Goal: Task Accomplishment & Management: Complete application form

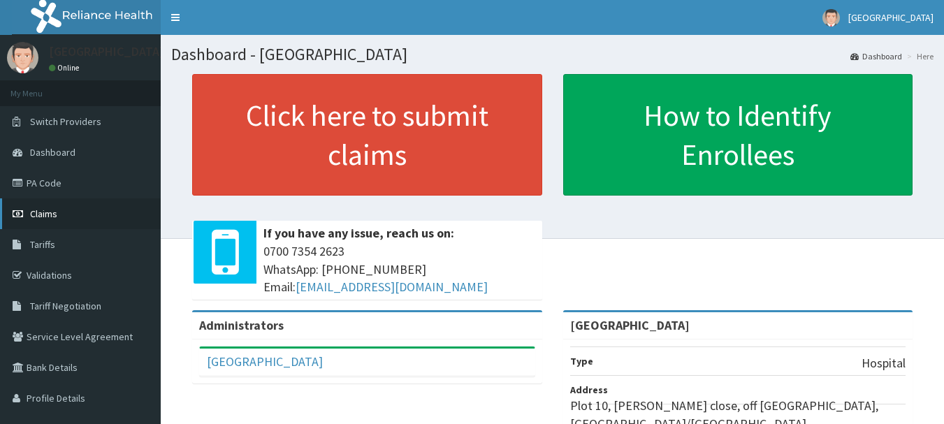
click at [40, 215] on span "Claims" at bounding box center [43, 214] width 27 height 13
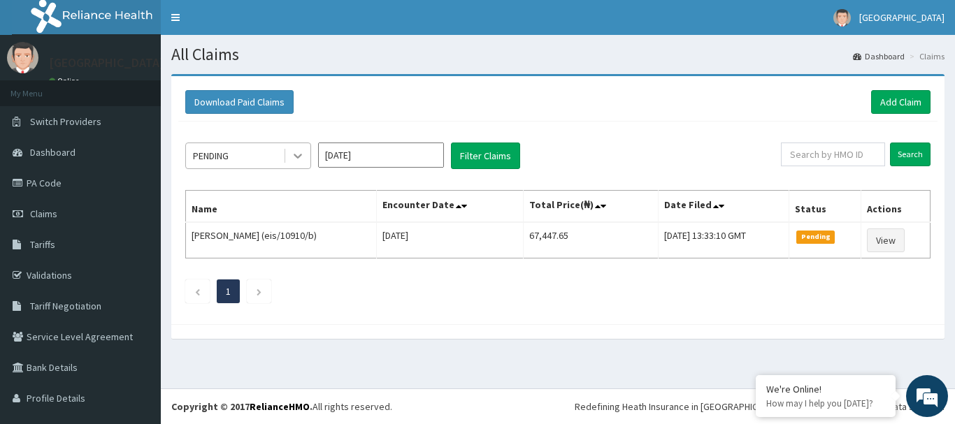
click at [294, 157] on icon at bounding box center [298, 156] width 14 height 14
click at [471, 160] on button "Filter Claims" at bounding box center [485, 156] width 69 height 27
click at [297, 159] on icon at bounding box center [298, 156] width 14 height 14
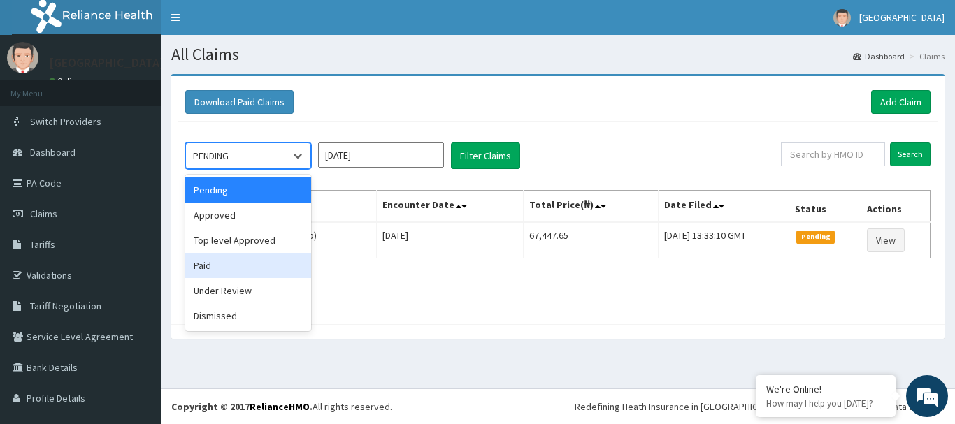
click at [261, 269] on div "Paid" at bounding box center [248, 265] width 126 height 25
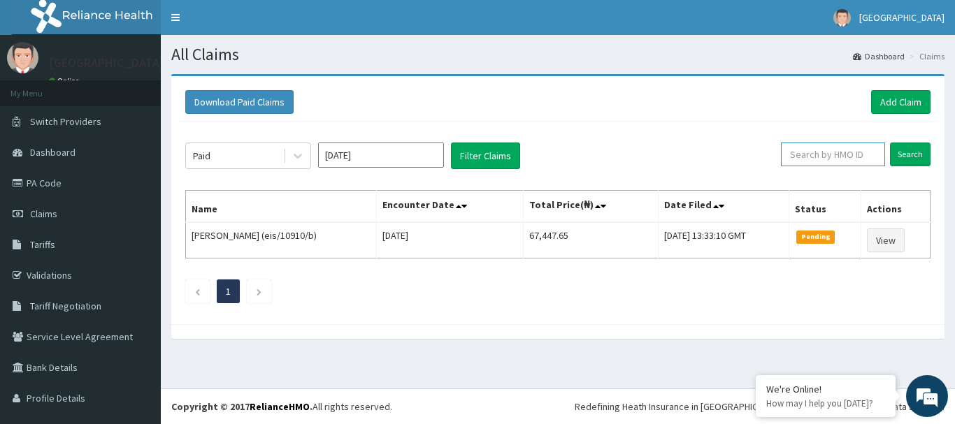
click at [846, 156] on input "text" at bounding box center [833, 155] width 104 height 24
paste input "JSS/10219/A"
click at [768, 156] on input "JSS/10219/A" at bounding box center [811, 155] width 94 height 24
type input "JSS/10219/A"
click at [894, 157] on input "Search" at bounding box center [910, 155] width 41 height 24
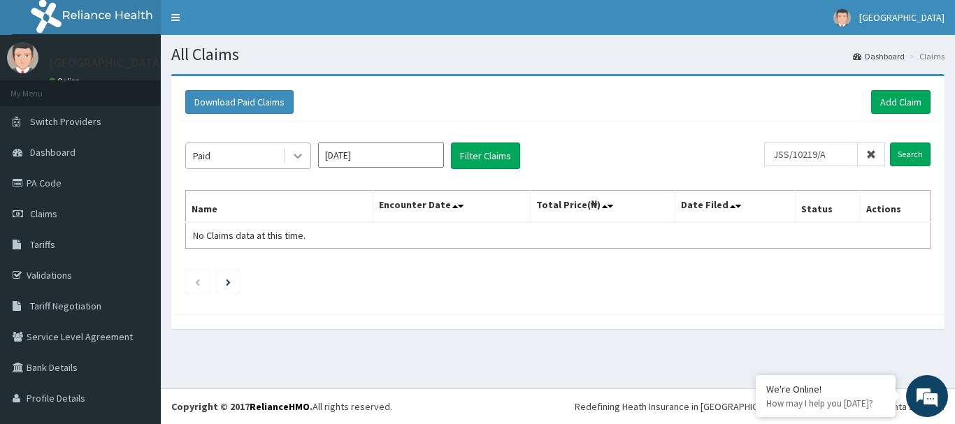
click at [296, 161] on icon at bounding box center [298, 156] width 14 height 14
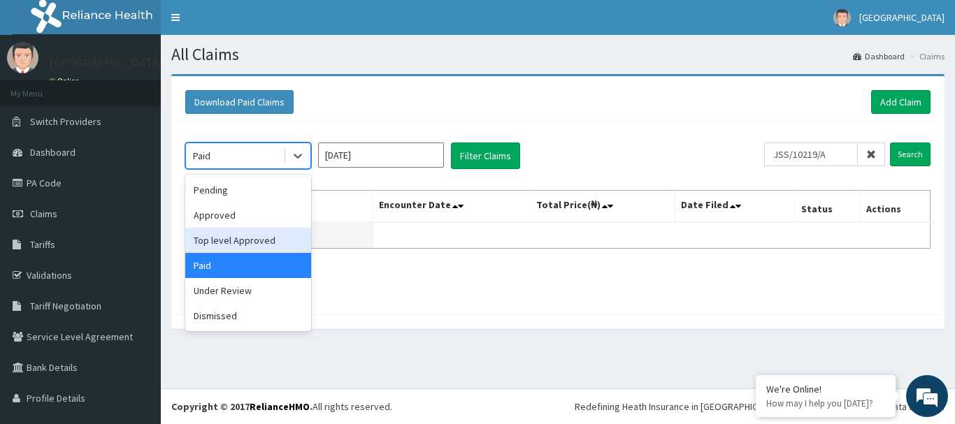
click at [278, 239] on div "Top level Approved" at bounding box center [248, 240] width 126 height 25
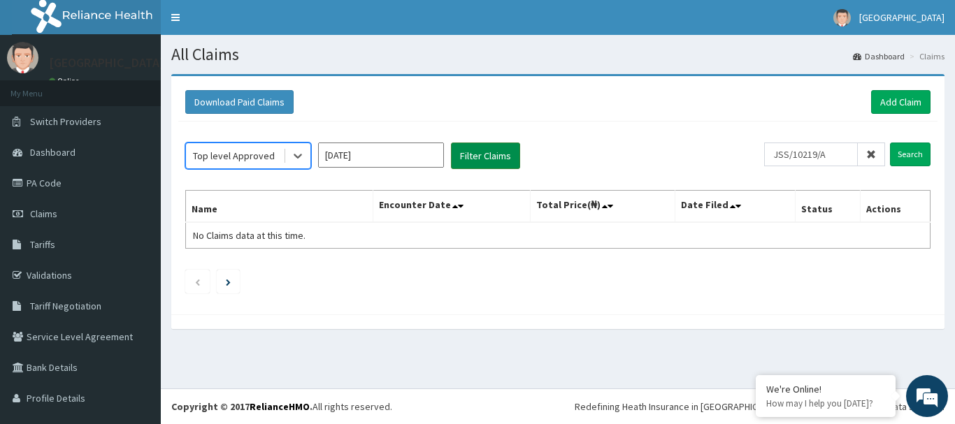
click at [471, 161] on button "Filter Claims" at bounding box center [485, 156] width 69 height 27
click at [473, 161] on button "Filter Claims" at bounding box center [485, 156] width 69 height 27
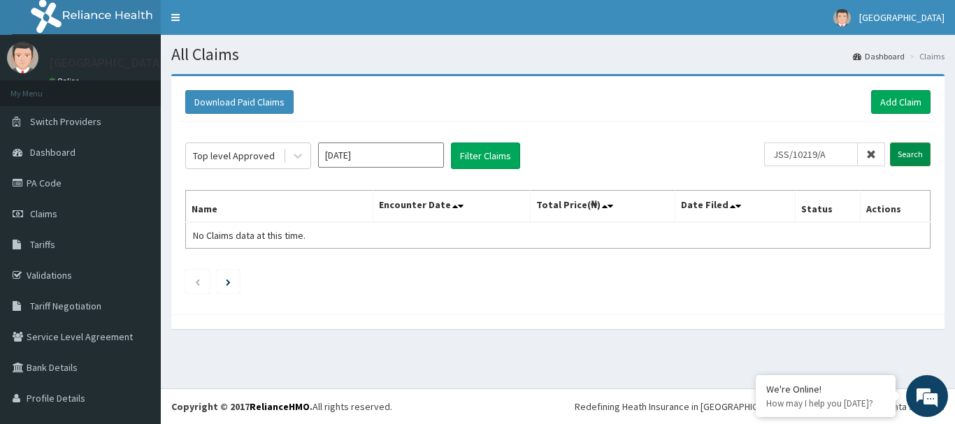
click at [904, 156] on input "Search" at bounding box center [910, 155] width 41 height 24
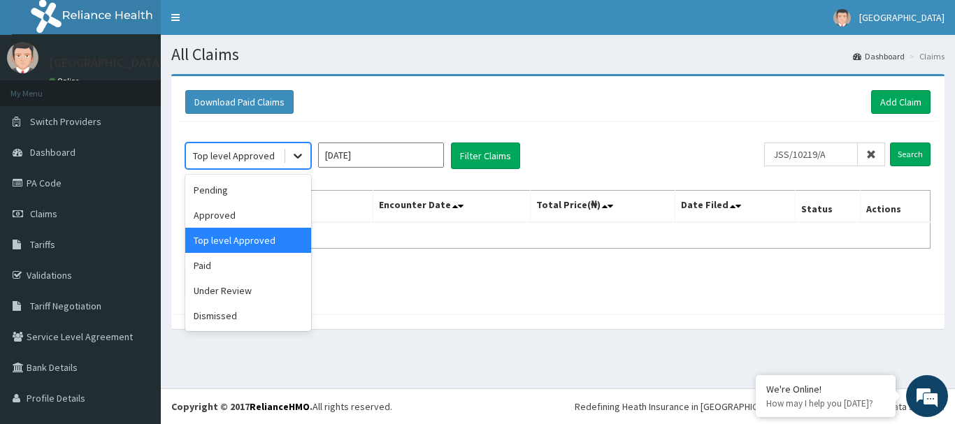
click at [303, 150] on icon at bounding box center [298, 156] width 14 height 14
drag, startPoint x: 257, startPoint y: 290, endPoint x: 299, endPoint y: 272, distance: 45.7
click at [257, 286] on div "Under Review" at bounding box center [248, 290] width 126 height 25
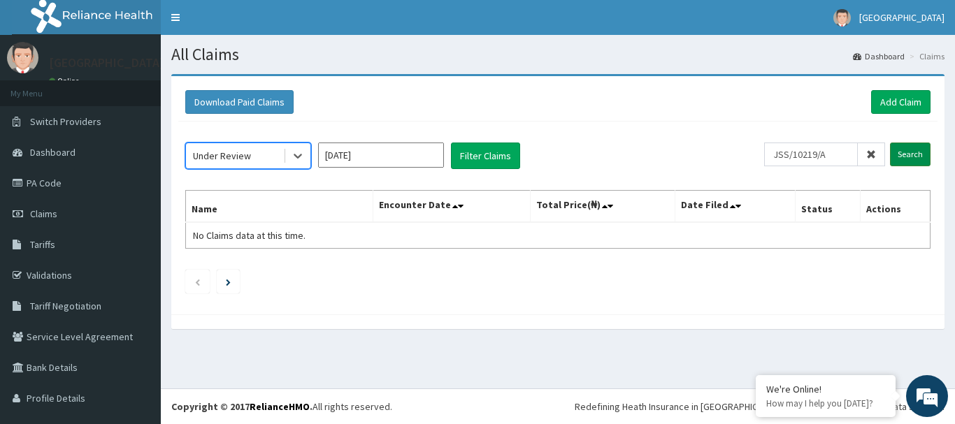
click at [900, 161] on input "Search" at bounding box center [910, 155] width 41 height 24
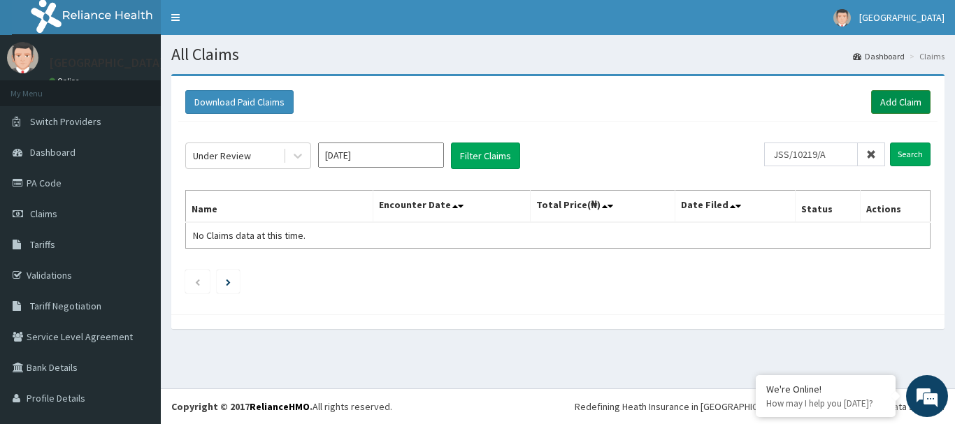
click at [887, 101] on link "Add Claim" at bounding box center [900, 102] width 59 height 24
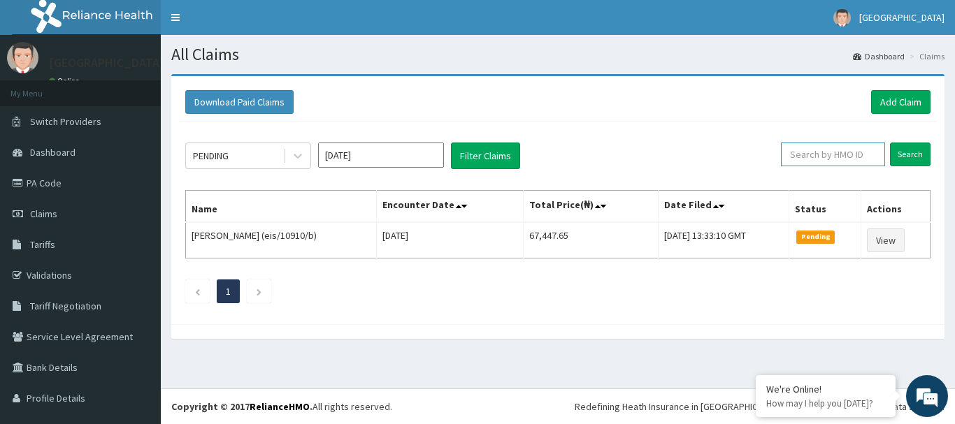
click at [821, 159] on input "text" at bounding box center [833, 155] width 104 height 24
paste input "JSS/10219/A"
type input "JSS/10219/A"
click at [893, 155] on input "Search" at bounding box center [910, 155] width 41 height 24
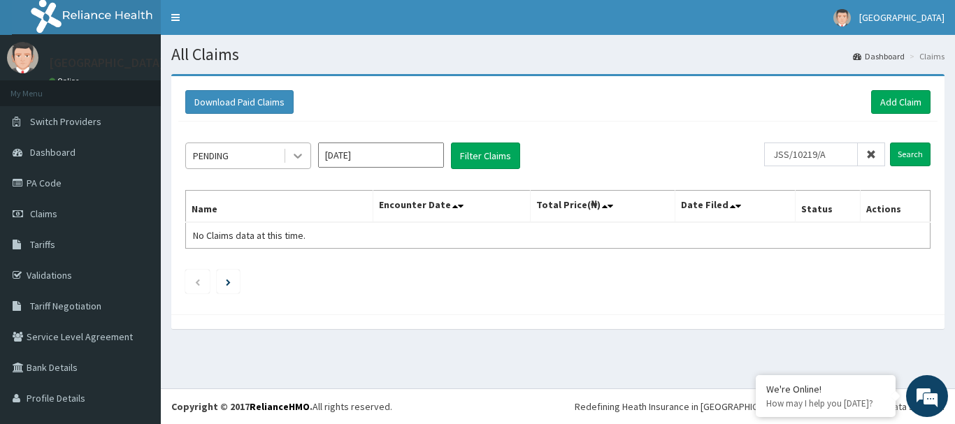
click at [288, 157] on div at bounding box center [297, 155] width 25 height 25
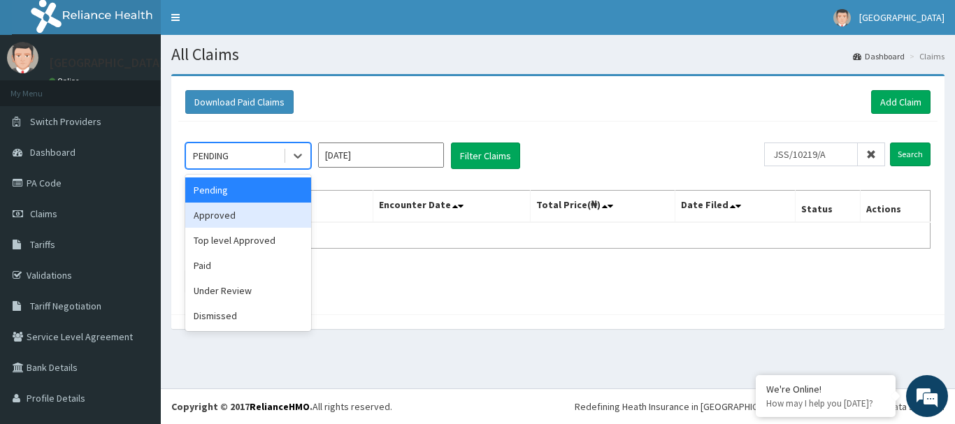
click at [273, 208] on div "Approved" at bounding box center [248, 215] width 126 height 25
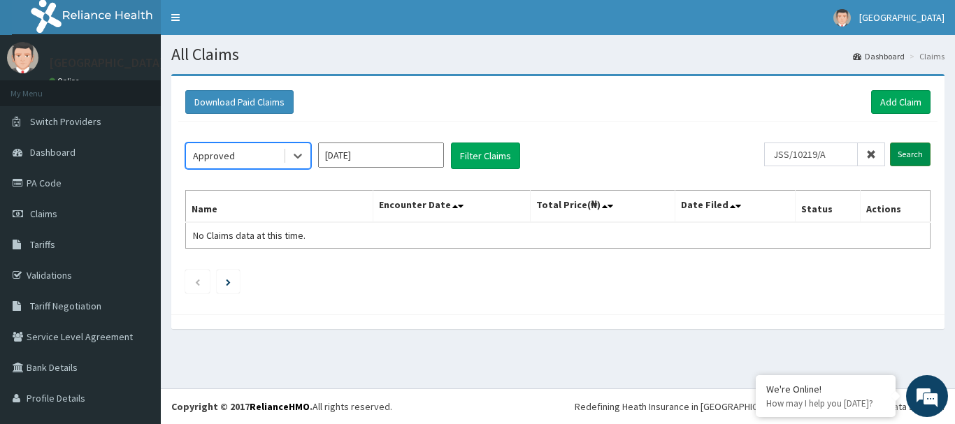
click at [901, 152] on input "Search" at bounding box center [910, 155] width 41 height 24
click at [280, 152] on div "Approved" at bounding box center [234, 156] width 97 height 22
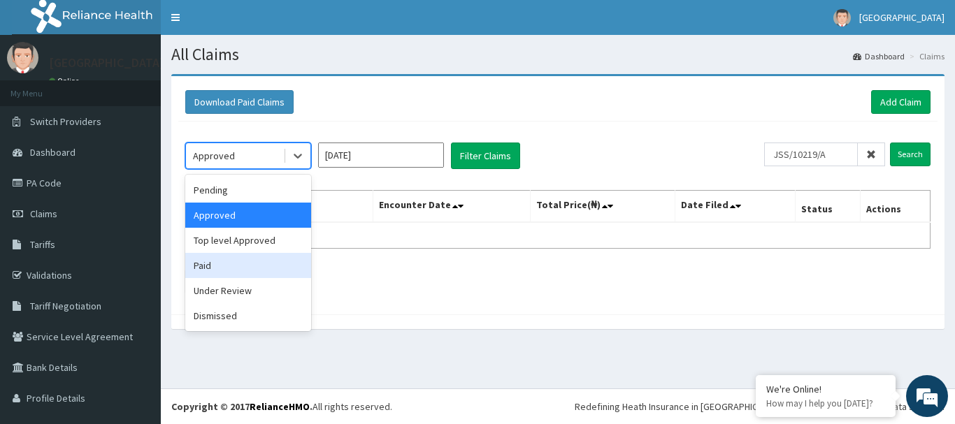
click at [273, 270] on div "Paid" at bounding box center [248, 265] width 126 height 25
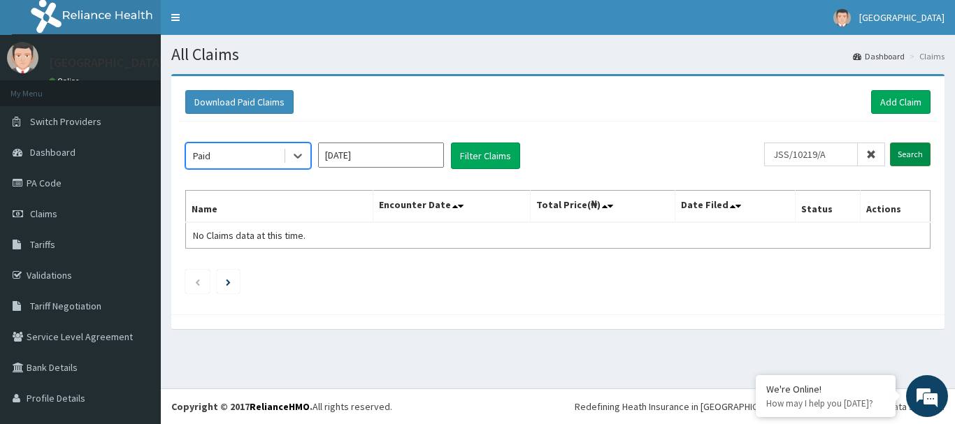
click at [902, 158] on input "Search" at bounding box center [910, 155] width 41 height 24
click at [273, 157] on div "Paid" at bounding box center [234, 156] width 97 height 22
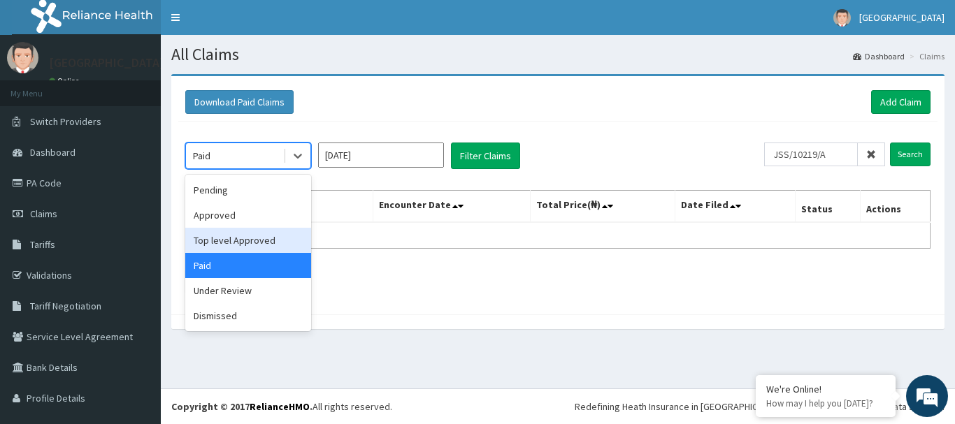
click at [260, 237] on div "Top level Approved" at bounding box center [248, 240] width 126 height 25
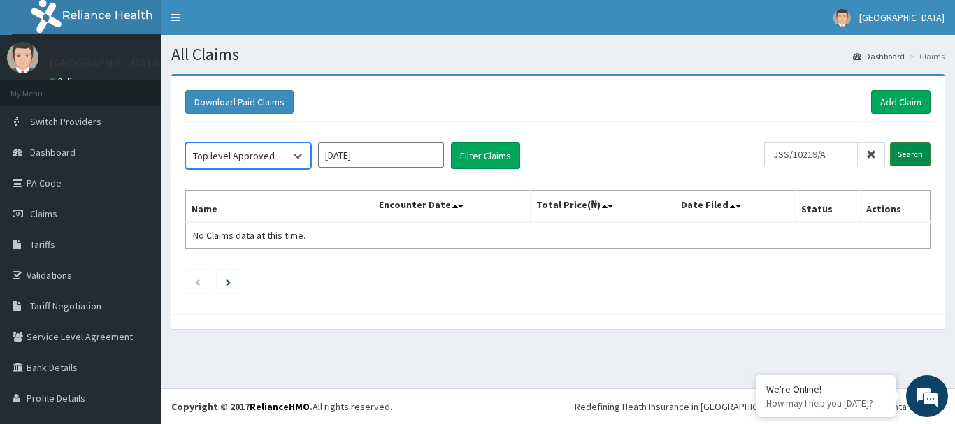
click at [890, 148] on input "Search" at bounding box center [910, 155] width 41 height 24
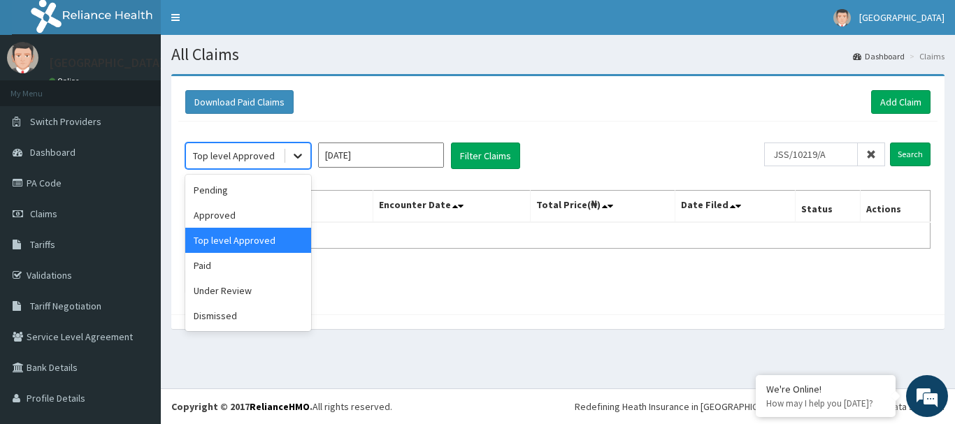
click at [289, 159] on div at bounding box center [297, 155] width 25 height 25
click at [261, 289] on div "Under Review" at bounding box center [248, 290] width 126 height 25
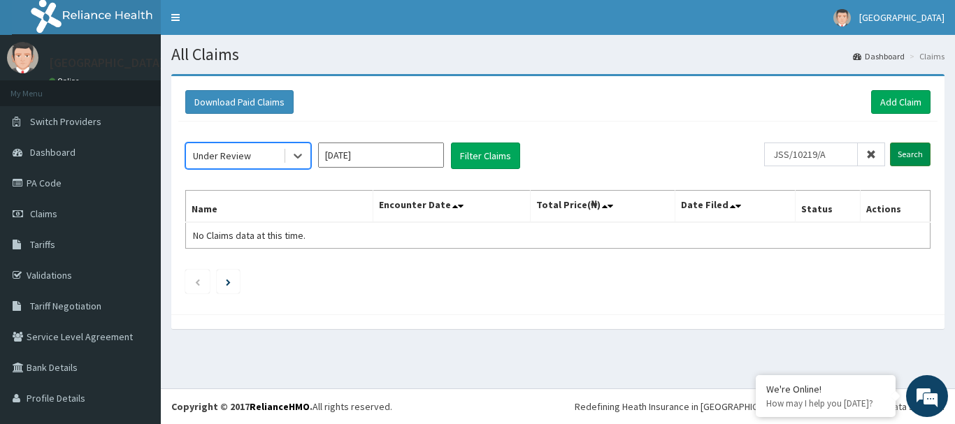
click at [907, 152] on input "Search" at bounding box center [910, 155] width 41 height 24
click at [299, 159] on icon at bounding box center [298, 156] width 14 height 14
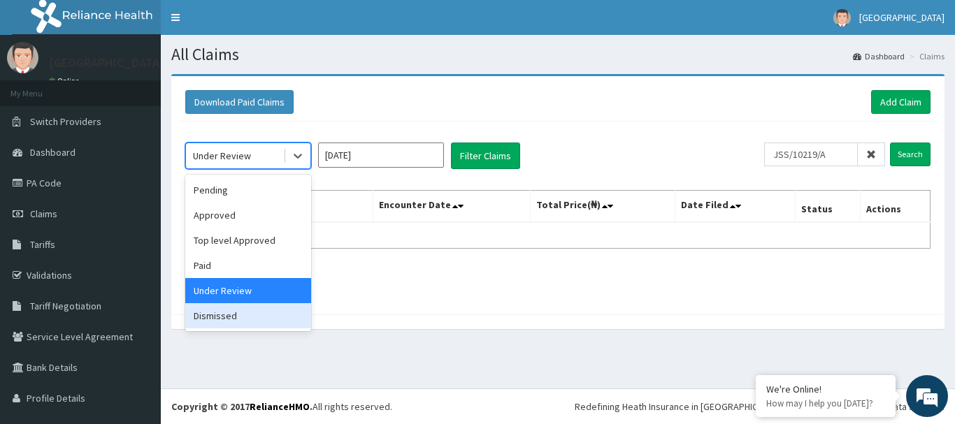
drag, startPoint x: 225, startPoint y: 311, endPoint x: 326, endPoint y: 263, distance: 111.6
click at [226, 310] on div "Dismissed" at bounding box center [248, 315] width 126 height 25
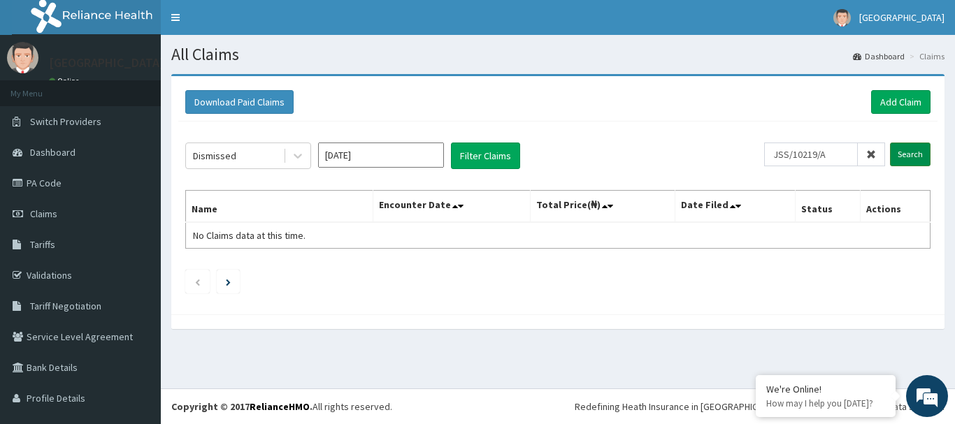
click at [902, 157] on input "Search" at bounding box center [910, 155] width 41 height 24
click at [292, 163] on icon at bounding box center [298, 156] width 14 height 14
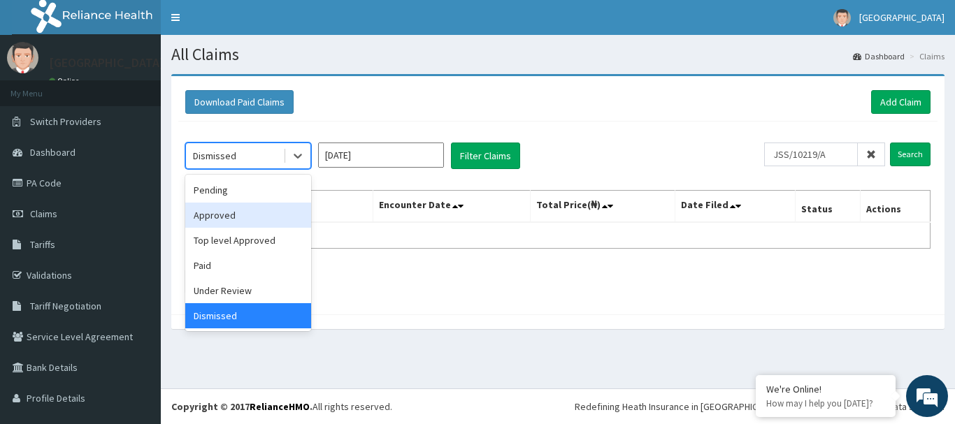
click at [286, 217] on div "Approved" at bounding box center [248, 215] width 126 height 25
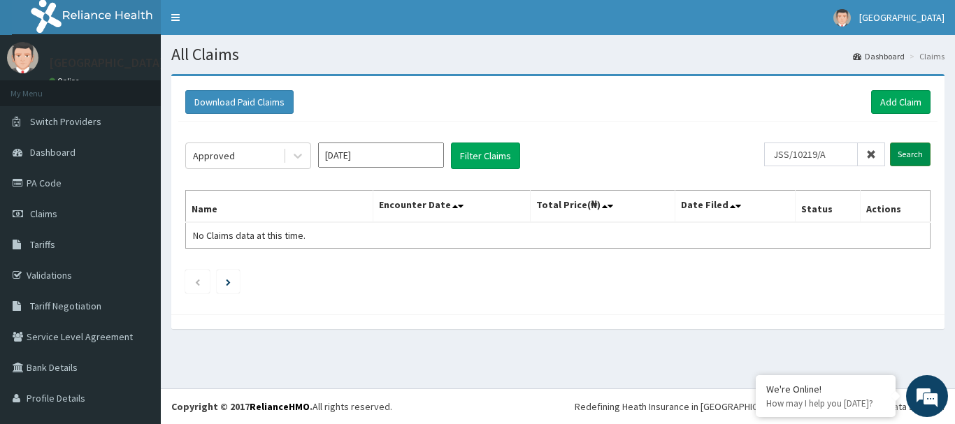
click at [905, 164] on input "Search" at bounding box center [910, 155] width 41 height 24
click at [296, 161] on icon at bounding box center [298, 156] width 14 height 14
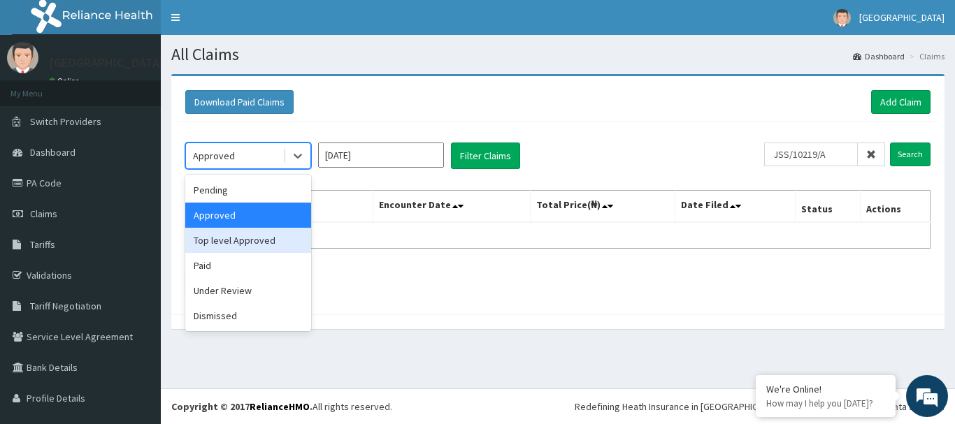
click at [276, 235] on div "Top level Approved" at bounding box center [248, 240] width 126 height 25
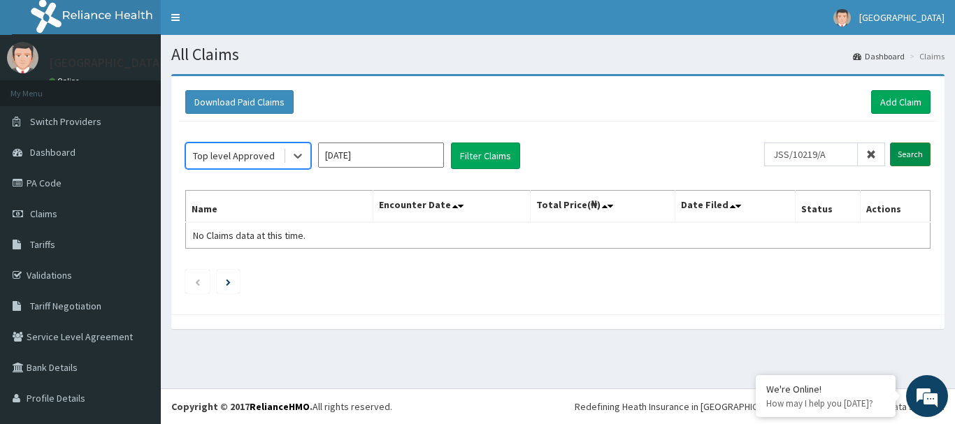
click at [890, 156] on input "Search" at bounding box center [910, 155] width 41 height 24
click at [260, 159] on div "Top level Approved" at bounding box center [234, 156] width 82 height 14
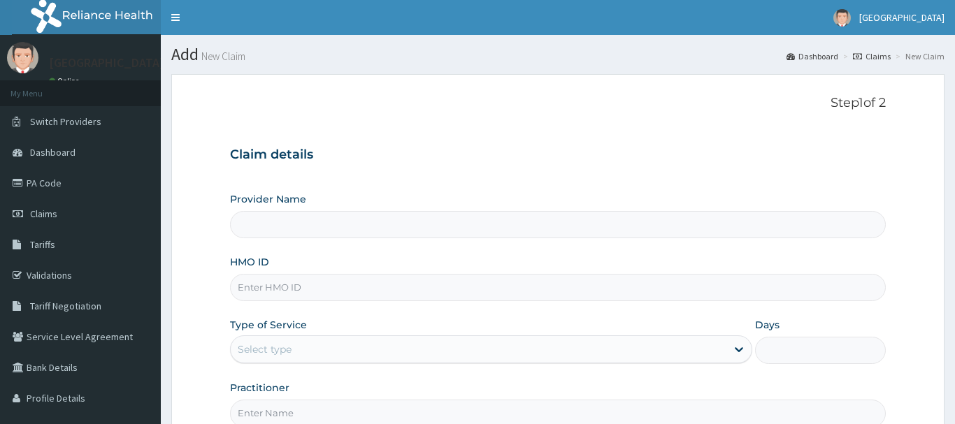
type input "[GEOGRAPHIC_DATA]"
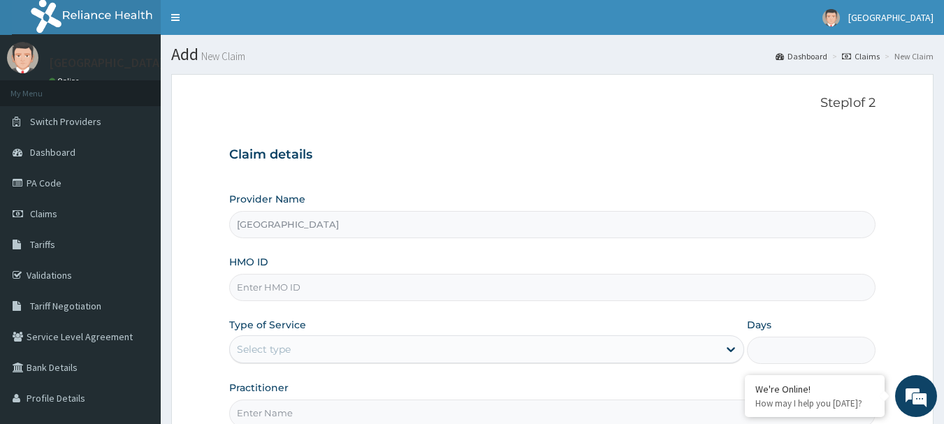
click at [230, 288] on input "HMO ID" at bounding box center [552, 287] width 647 height 27
paste input "JSS/10071/A"
type input "JSS/10071/A"
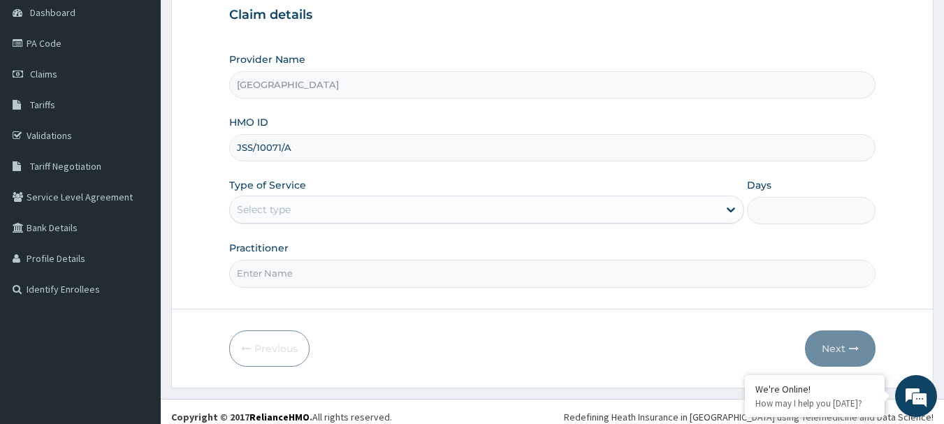
click at [621, 214] on div "Select type" at bounding box center [474, 210] width 489 height 22
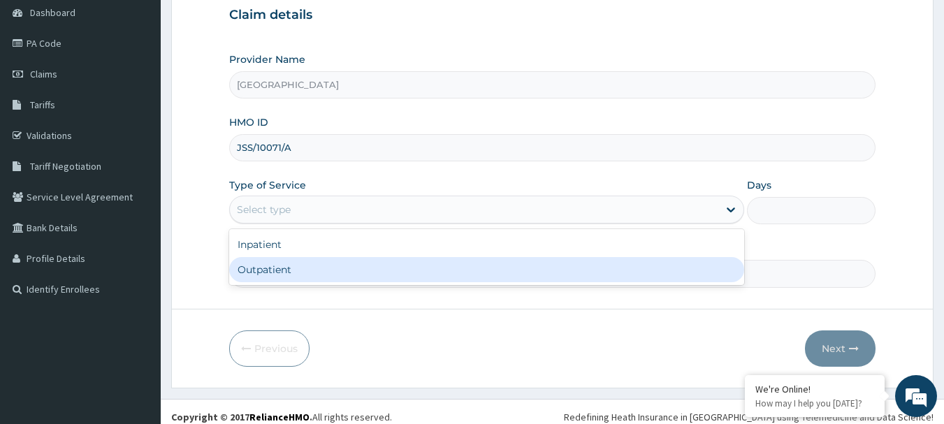
click at [607, 268] on div "Outpatient" at bounding box center [486, 269] width 515 height 25
type input "1"
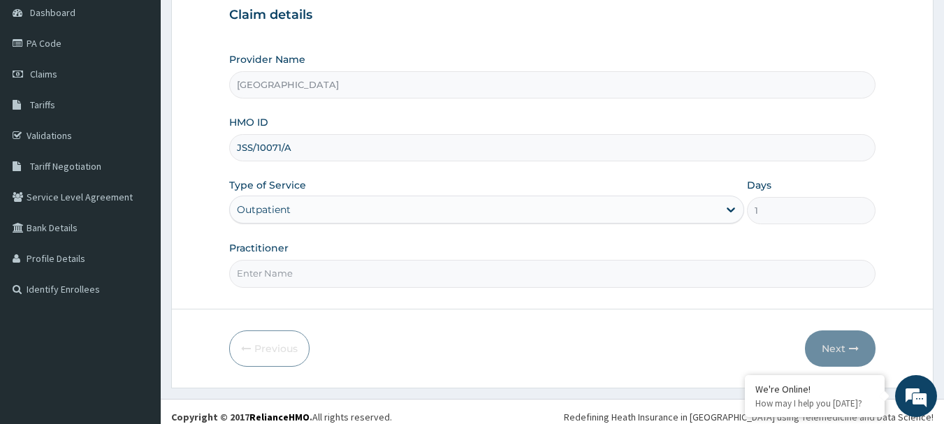
click at [489, 264] on input "Practitioner" at bounding box center [552, 273] width 647 height 27
type input "Doctor badru"
click at [833, 338] on button "Next" at bounding box center [840, 349] width 71 height 36
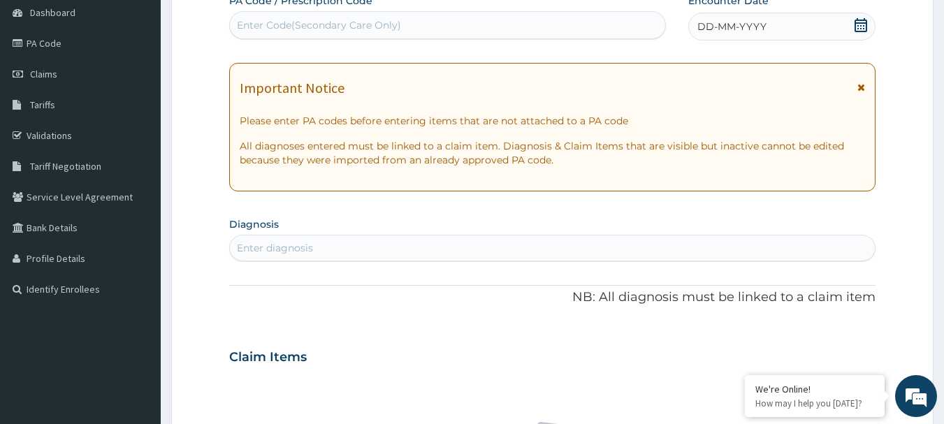
click at [867, 25] on icon at bounding box center [861, 25] width 13 height 14
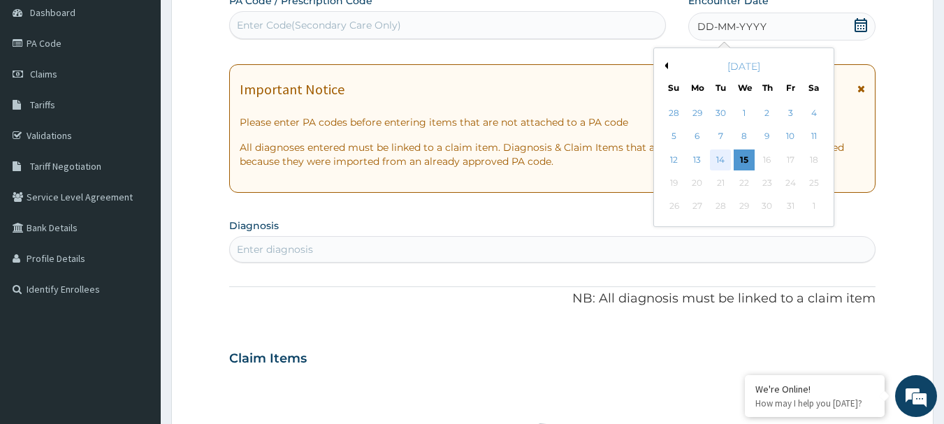
click at [721, 154] on div "14" at bounding box center [721, 160] width 21 height 21
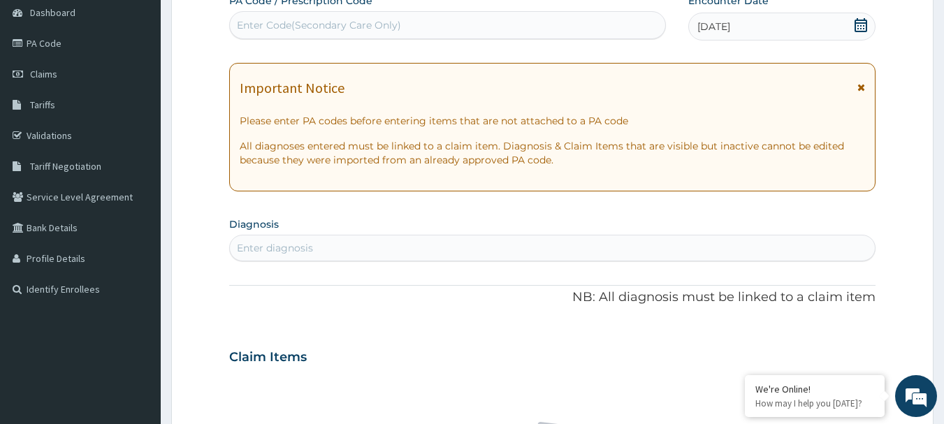
click at [394, 252] on div "Enter diagnosis" at bounding box center [553, 248] width 646 height 22
type input "peptic"
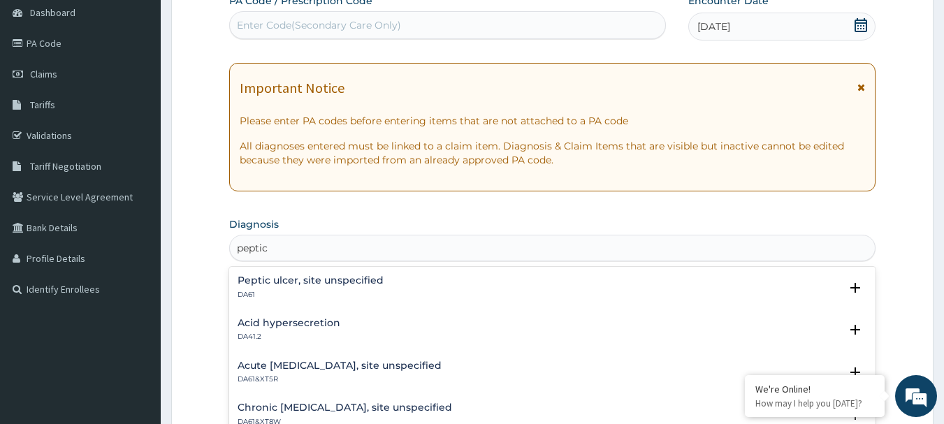
click at [395, 292] on div "Peptic ulcer, site unspecified DA61" at bounding box center [553, 287] width 631 height 24
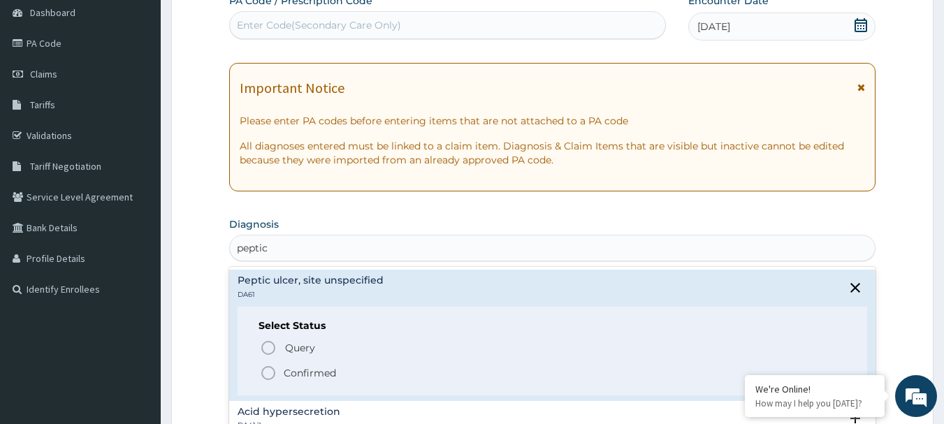
drag, startPoint x: 267, startPoint y: 371, endPoint x: 290, endPoint y: 331, distance: 45.4
click at [268, 371] on icon "status option filled" at bounding box center [268, 373] width 17 height 17
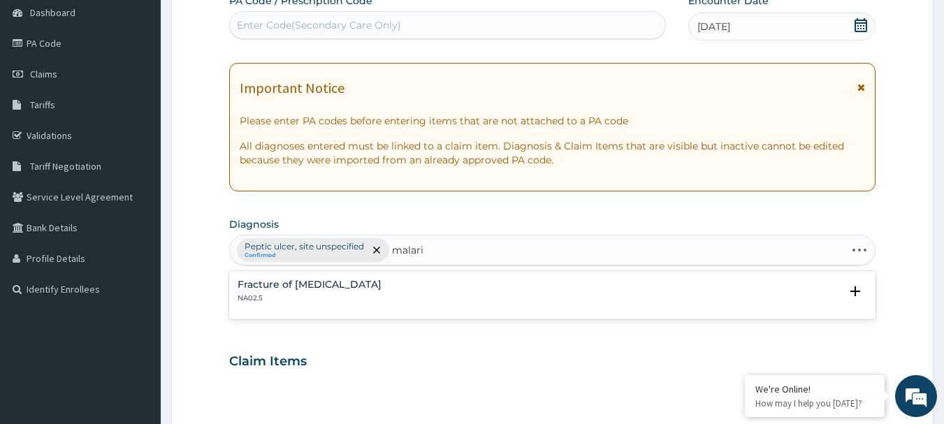
type input "malaria"
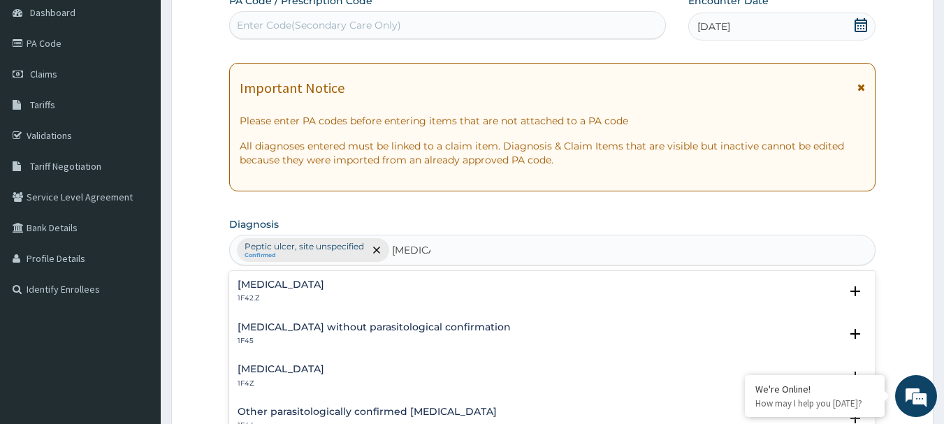
click at [324, 372] on h4 "Malaria, unspecified" at bounding box center [281, 369] width 87 height 10
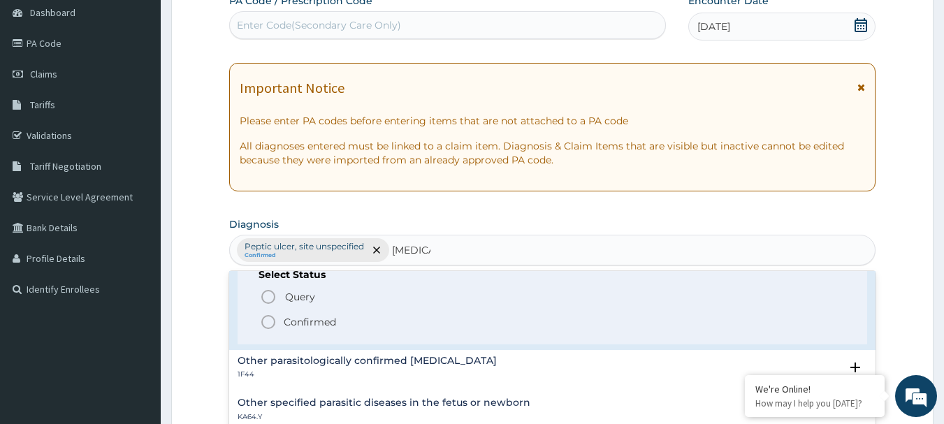
click at [270, 322] on icon "status option filled" at bounding box center [268, 322] width 17 height 17
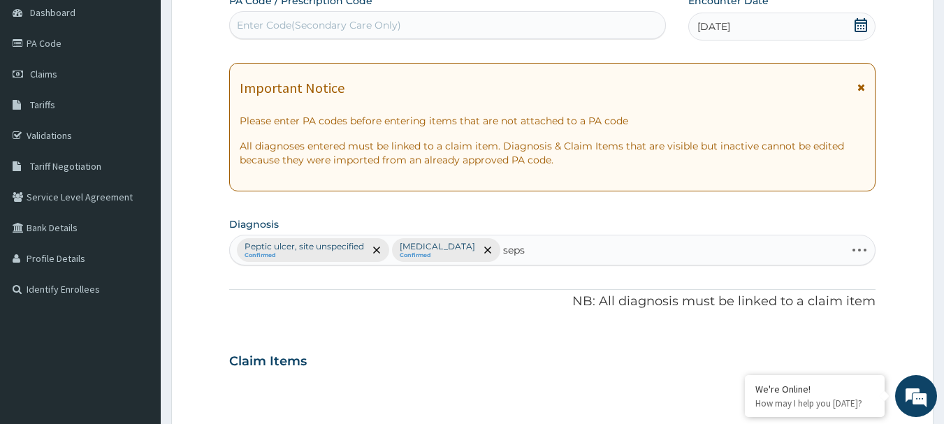
type input "sepsi"
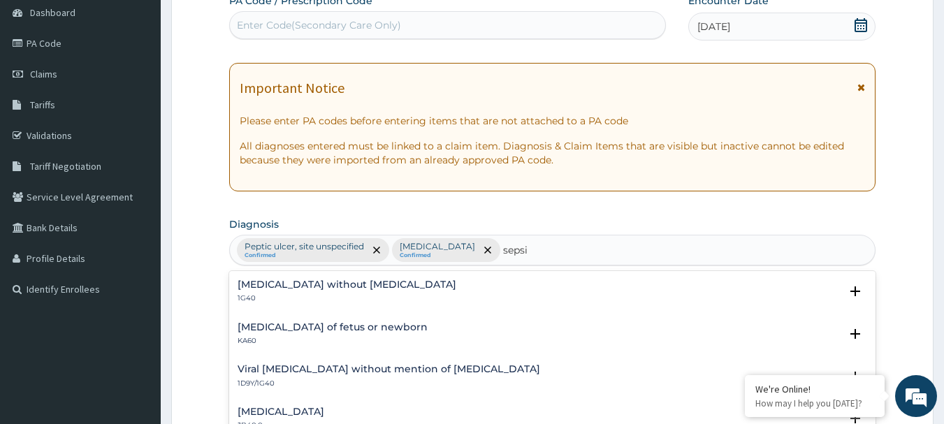
click at [331, 289] on h4 "Sepsis without septic shock" at bounding box center [347, 285] width 219 height 10
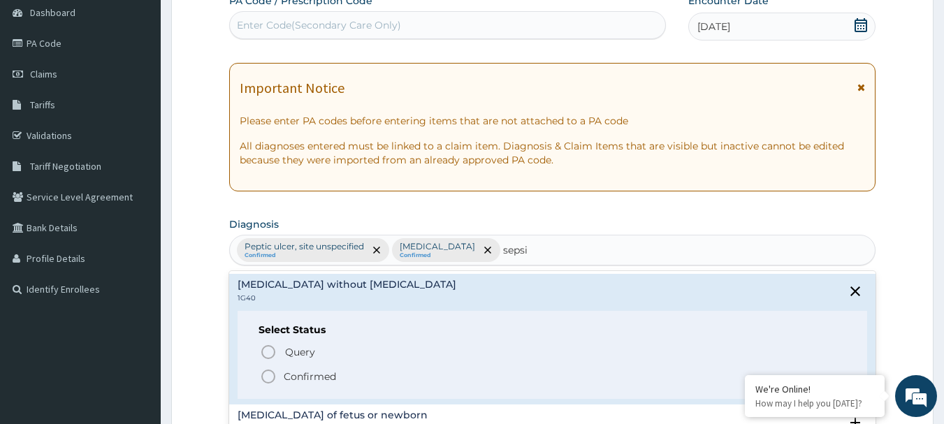
click at [268, 373] on icon "status option filled" at bounding box center [268, 376] width 17 height 17
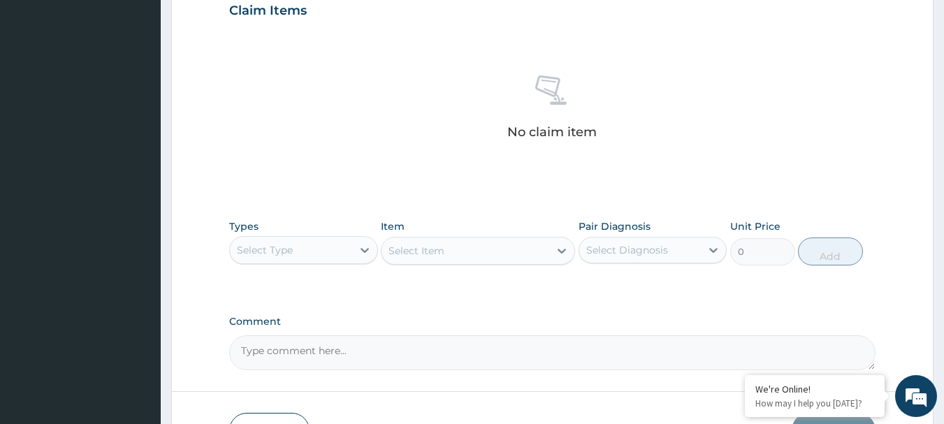
scroll to position [584, 0]
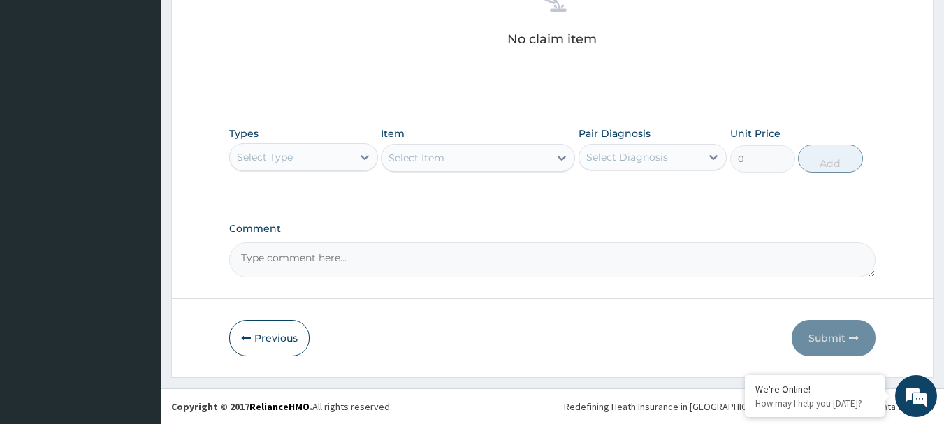
click at [312, 159] on div "Select Type" at bounding box center [291, 157] width 122 height 22
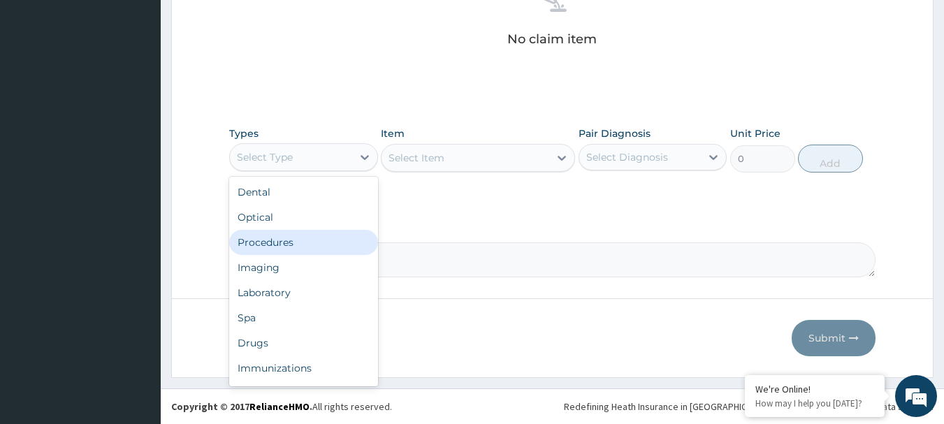
click at [317, 249] on div "Procedures" at bounding box center [303, 242] width 149 height 25
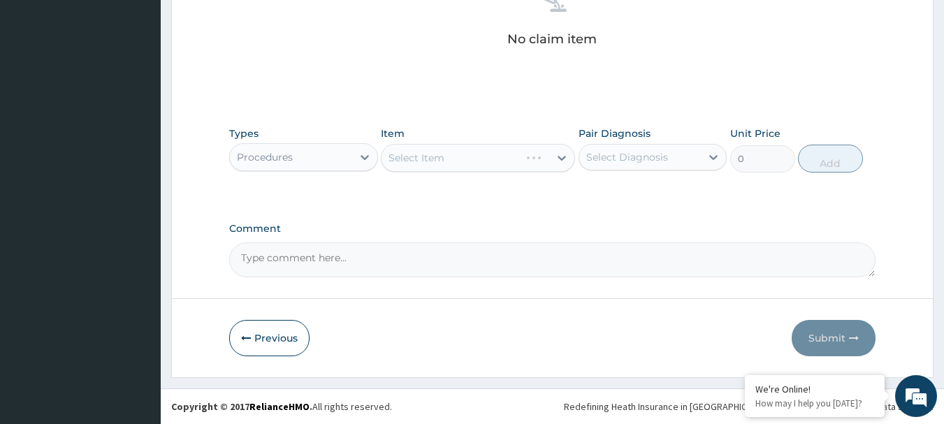
click at [457, 165] on div "Select Item" at bounding box center [478, 158] width 194 height 28
click at [457, 165] on div "Select Item" at bounding box center [466, 158] width 168 height 22
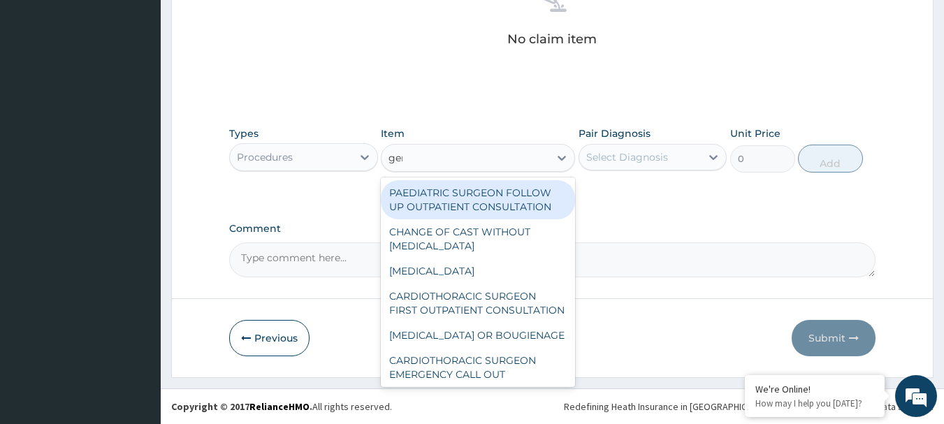
type input "gene"
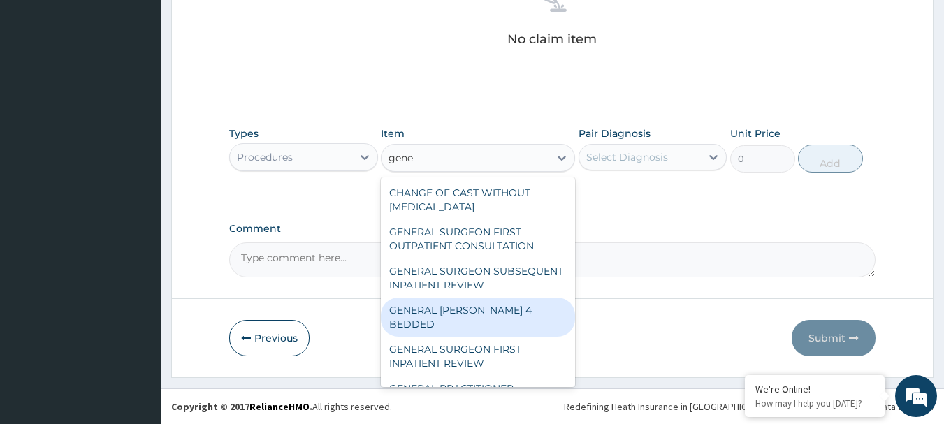
scroll to position [140, 0]
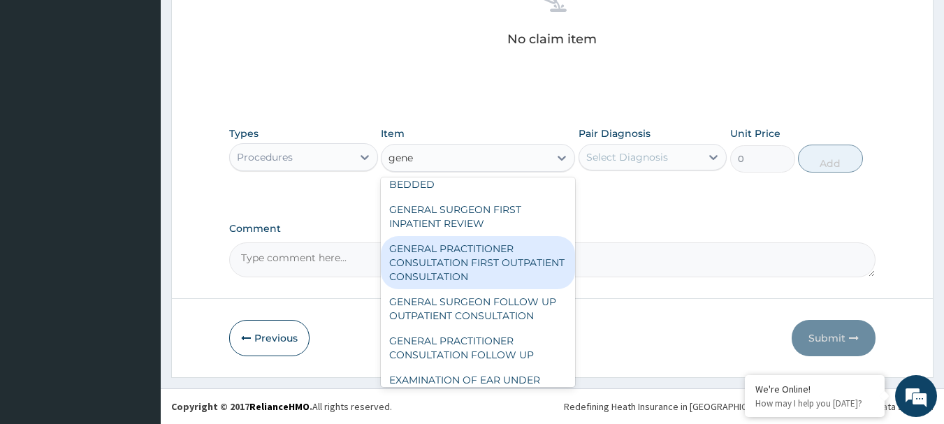
click at [474, 278] on div "GENERAL PRACTITIONER CONSULTATION FIRST OUTPATIENT CONSULTATION" at bounding box center [478, 262] width 194 height 53
type input "3547.5"
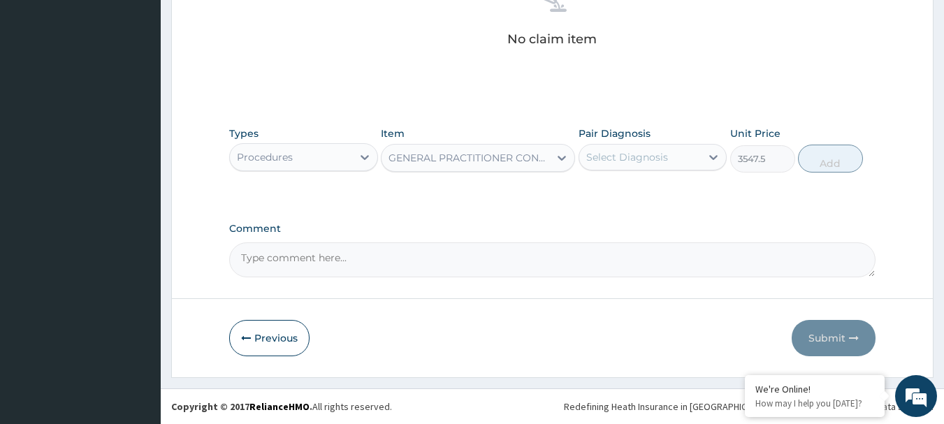
click at [622, 157] on div "Select Diagnosis" at bounding box center [628, 157] width 82 height 14
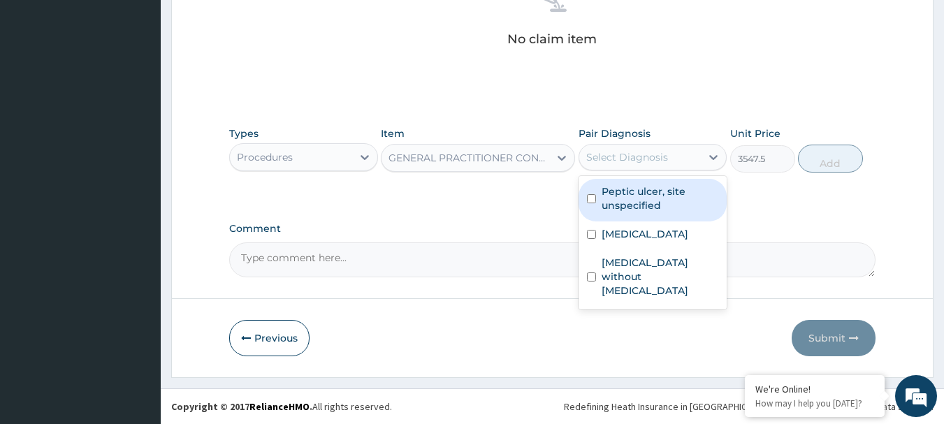
click at [626, 187] on label "Peptic ulcer, site unspecified" at bounding box center [660, 199] width 117 height 28
checkbox input "true"
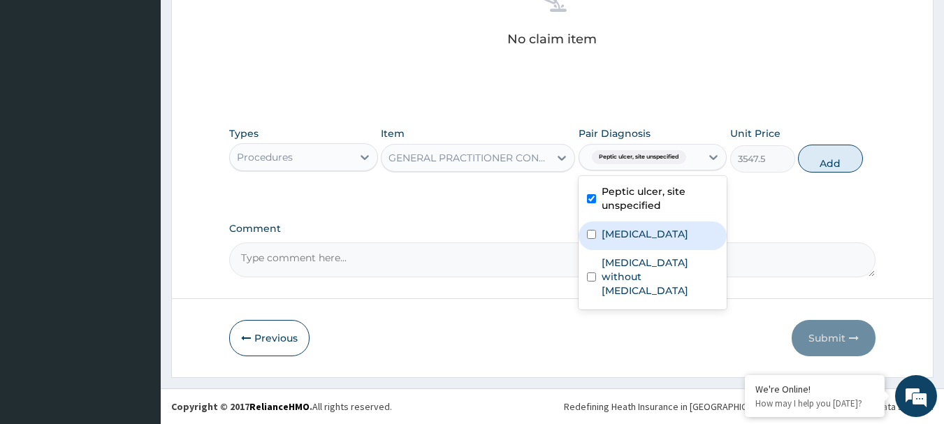
click at [628, 239] on label "Malaria, unspecified" at bounding box center [645, 234] width 87 height 14
checkbox input "true"
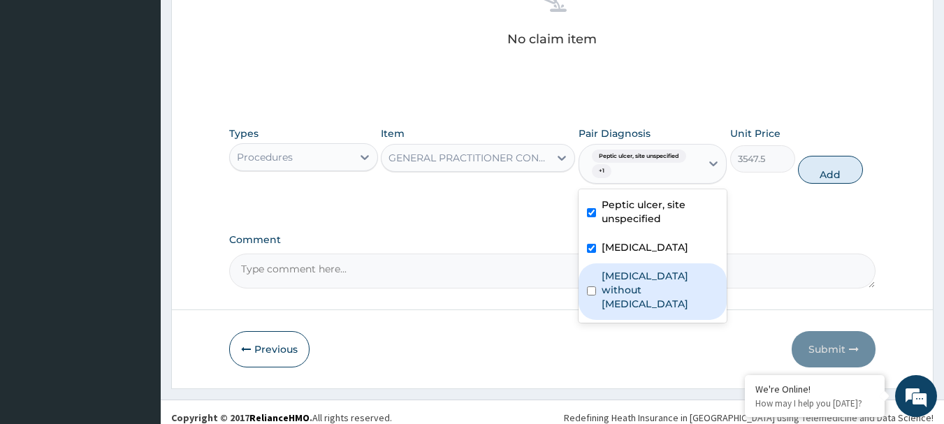
click at [628, 271] on label "Sepsis without septic shock" at bounding box center [660, 290] width 117 height 42
checkbox input "true"
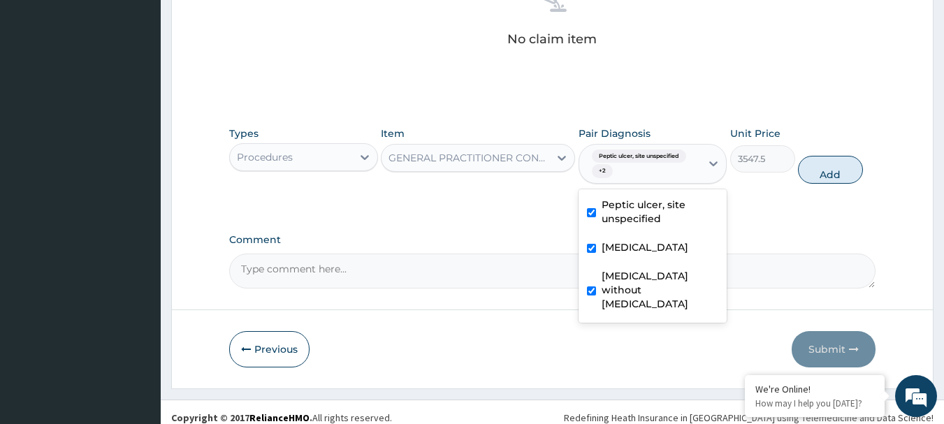
drag, startPoint x: 833, startPoint y: 173, endPoint x: 707, endPoint y: 179, distance: 126.7
click at [831, 176] on button "Add" at bounding box center [830, 170] width 65 height 28
type input "0"
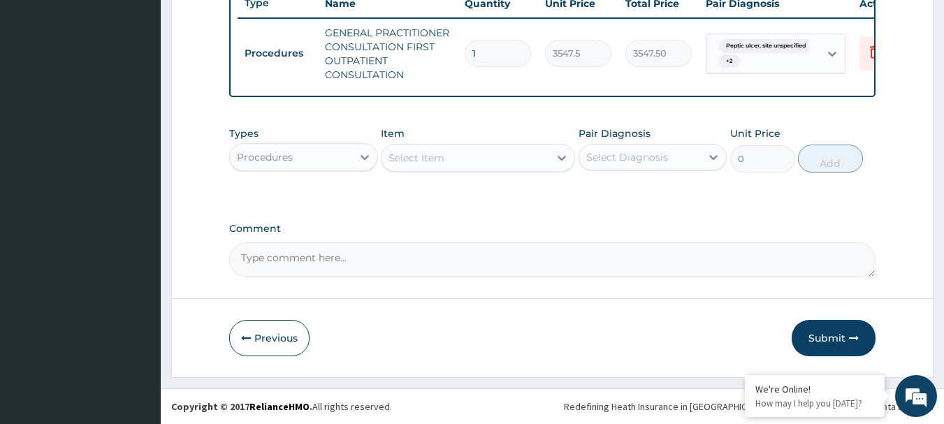
scroll to position [549, 0]
click at [326, 154] on div "Procedures" at bounding box center [291, 157] width 122 height 22
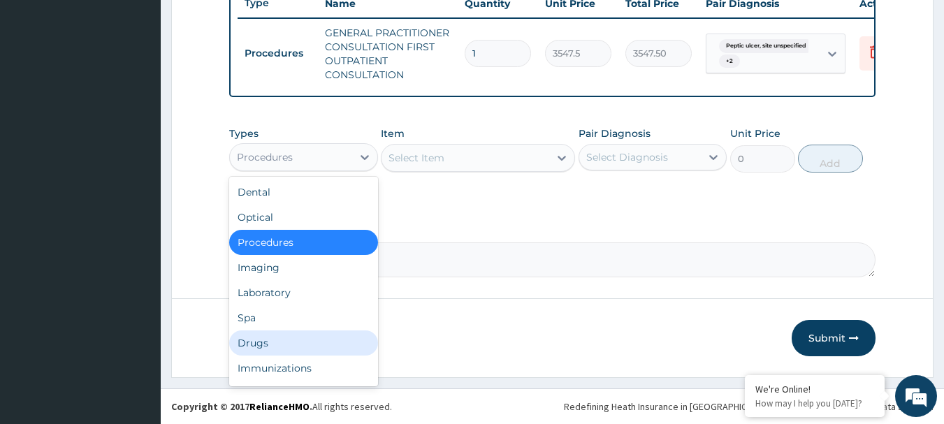
click at [296, 331] on div "Drugs" at bounding box center [303, 343] width 149 height 25
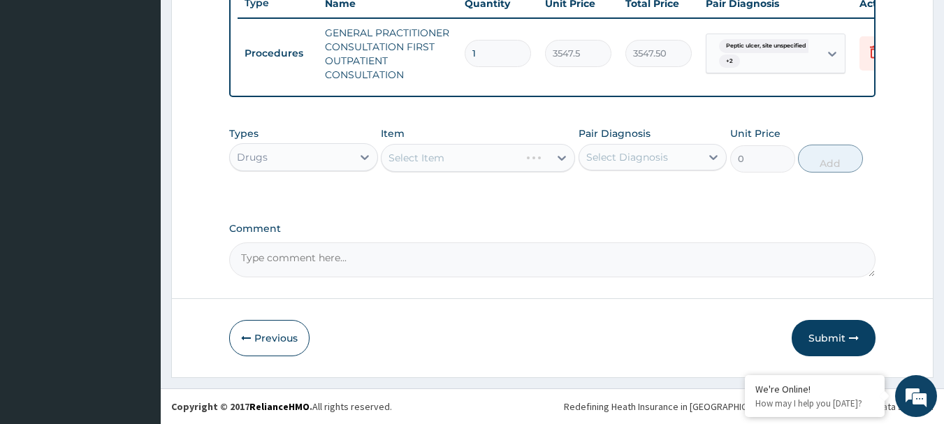
click at [480, 164] on div "Select Item" at bounding box center [478, 158] width 194 height 28
click at [479, 149] on div "Select Item" at bounding box center [466, 158] width 168 height 22
click at [475, 161] on div "Select Item" at bounding box center [466, 158] width 168 height 22
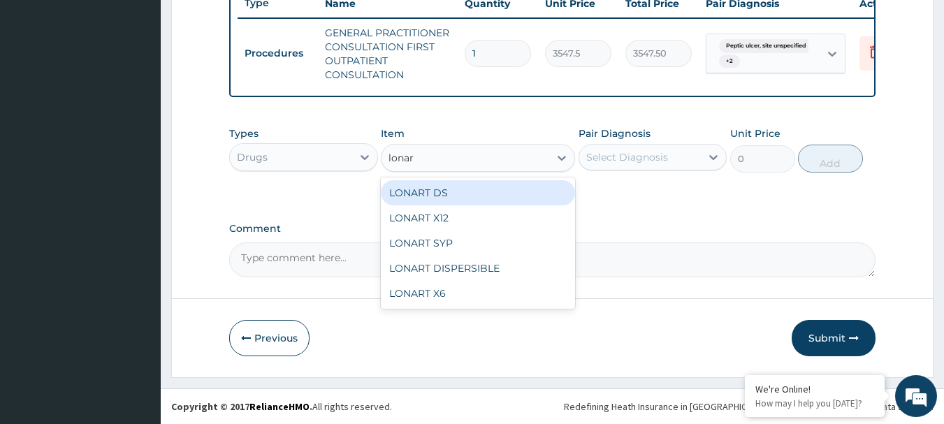
type input "lonart"
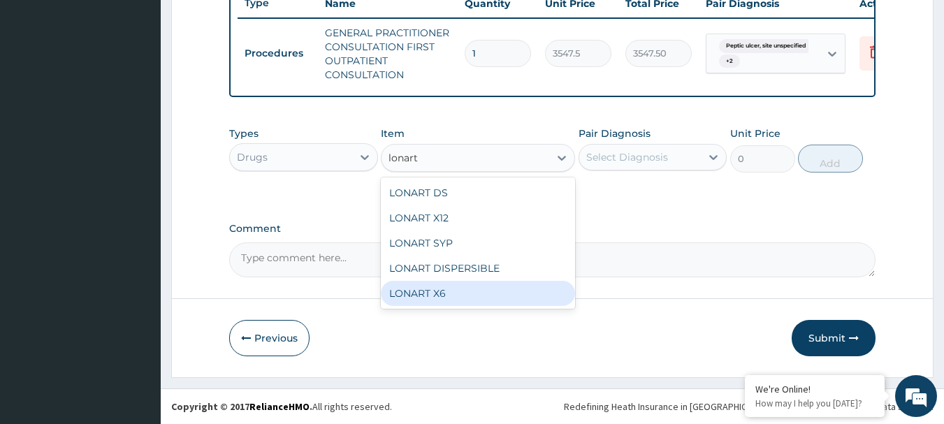
click at [485, 296] on div "LONART X6" at bounding box center [478, 293] width 194 height 25
type input "473.00000000000006"
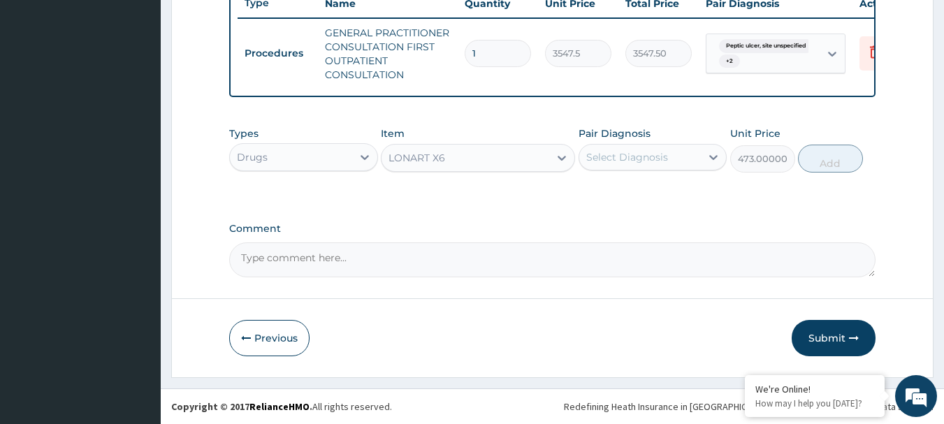
click at [628, 161] on div "Select Diagnosis" at bounding box center [628, 157] width 82 height 14
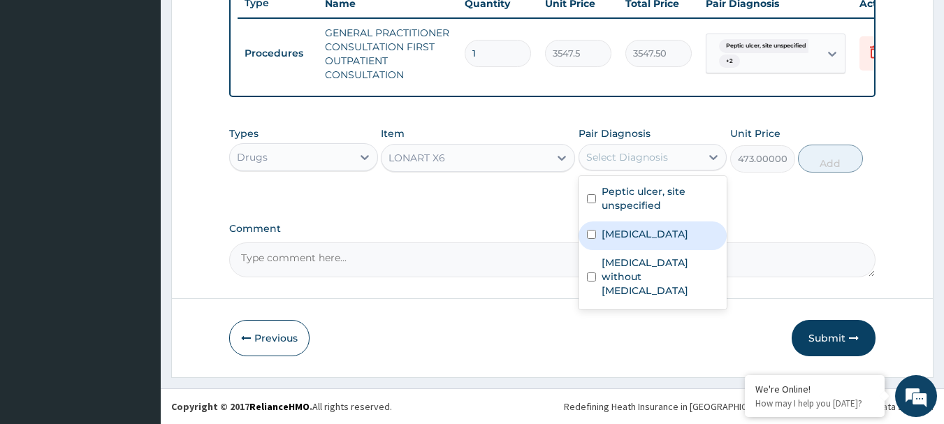
click at [630, 236] on label "Malaria, unspecified" at bounding box center [645, 234] width 87 height 14
checkbox input "true"
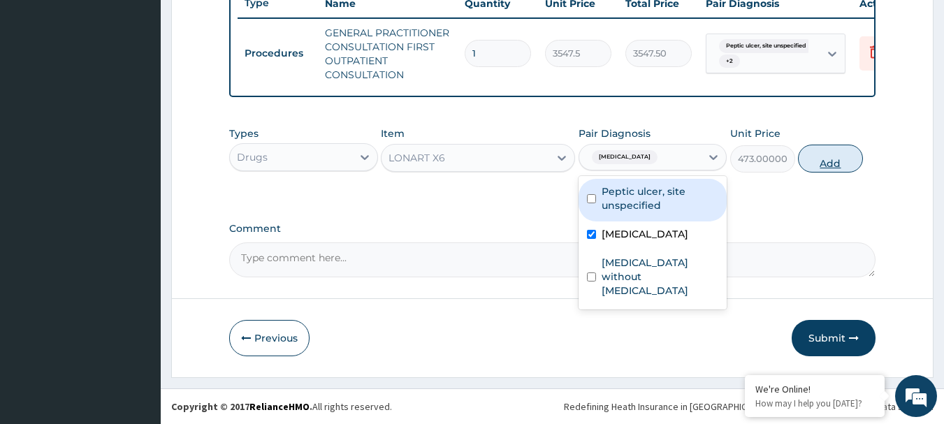
click at [822, 165] on button "Add" at bounding box center [830, 159] width 65 height 28
type input "0"
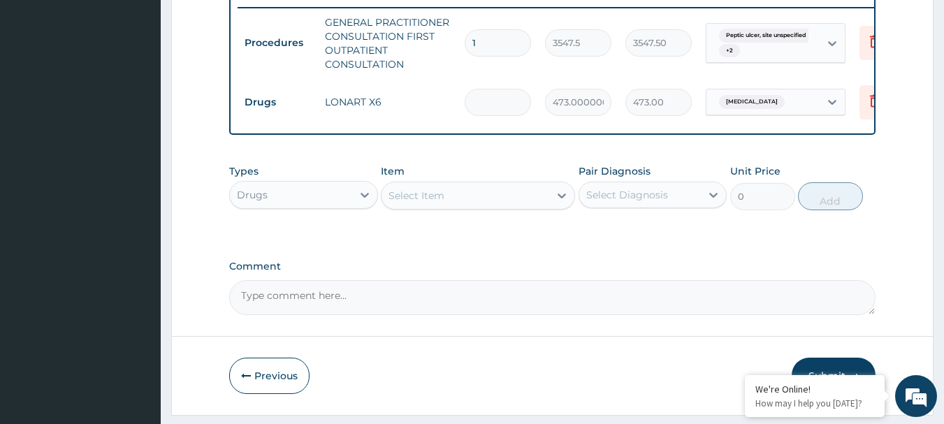
type input "0.00"
type input "6"
type input "2838.00"
type input "6"
click at [419, 207] on div "Select Item" at bounding box center [466, 196] width 168 height 22
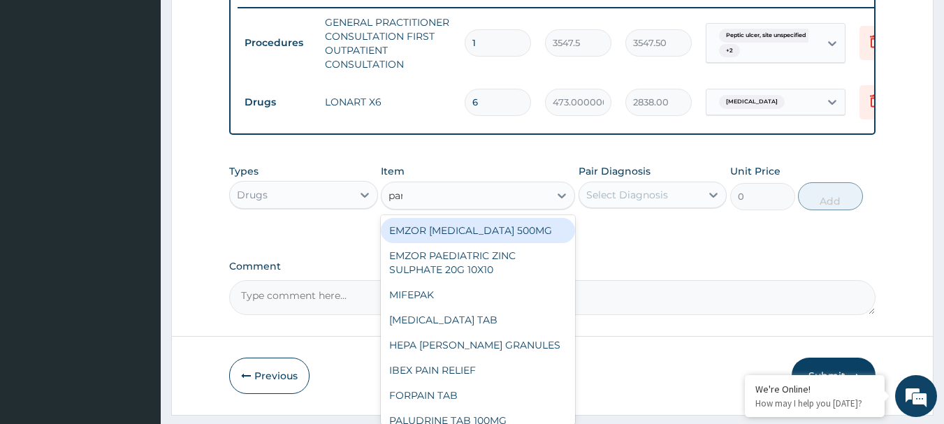
type input "para"
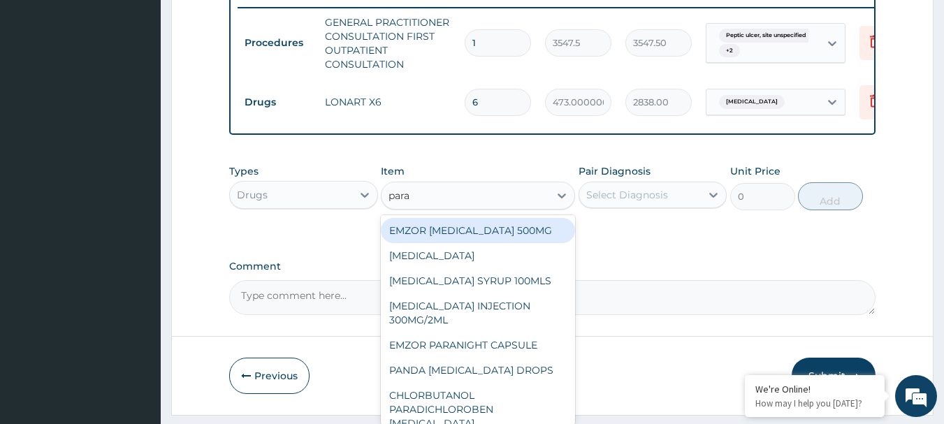
click at [445, 238] on div "EMZOR PARACETAMOL 500MG" at bounding box center [478, 230] width 194 height 25
type input "23.65"
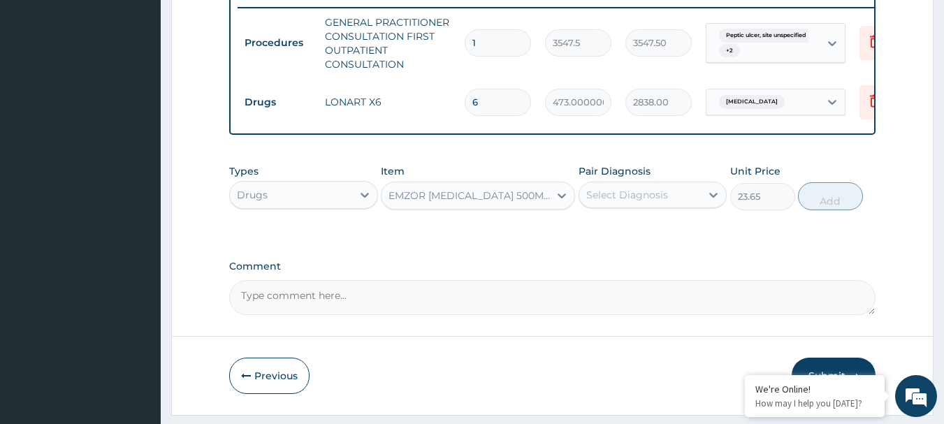
click at [620, 202] on div "Select Diagnosis" at bounding box center [628, 195] width 82 height 14
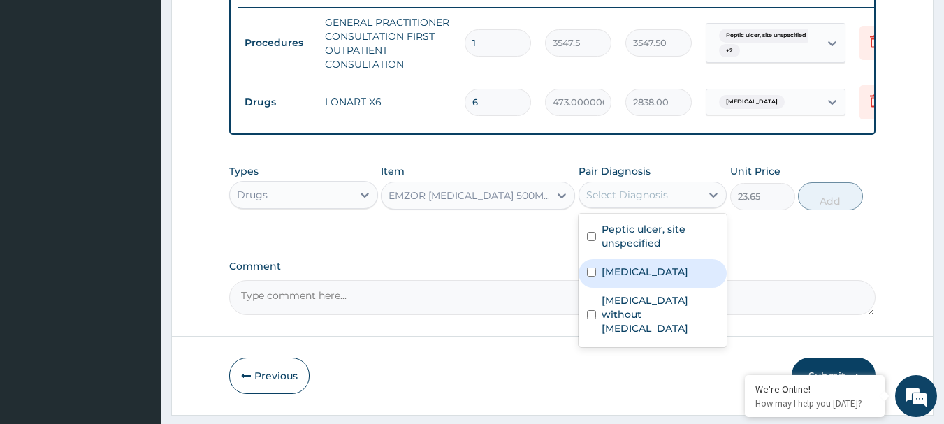
click at [619, 288] on div "Malaria, unspecified" at bounding box center [653, 273] width 149 height 29
checkbox input "true"
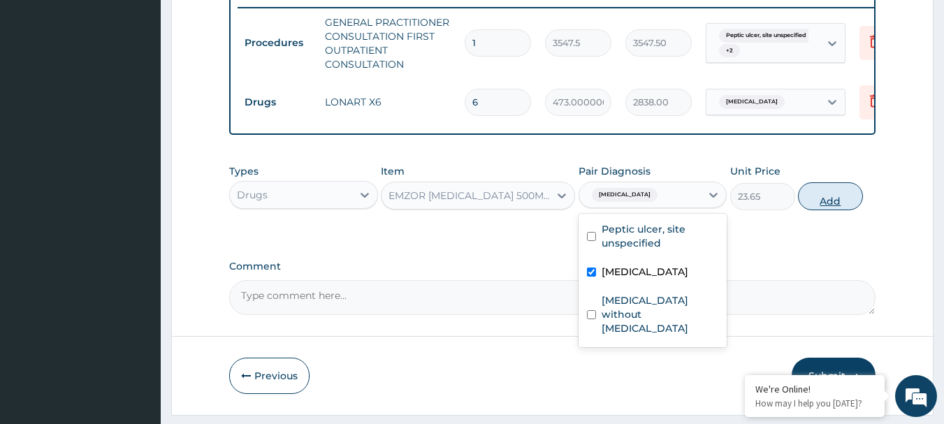
click at [838, 210] on button "Add" at bounding box center [830, 196] width 65 height 28
type input "0"
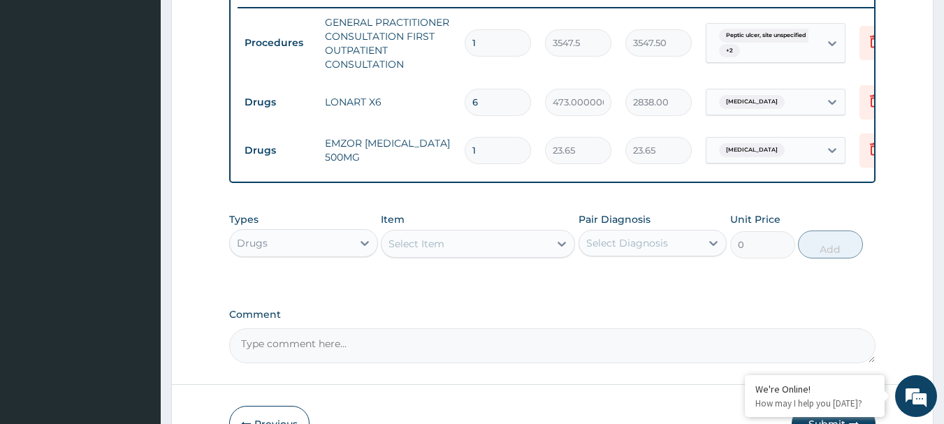
type input "15"
type input "354.75"
type input "15"
click at [453, 253] on div "Select Item" at bounding box center [466, 244] width 168 height 22
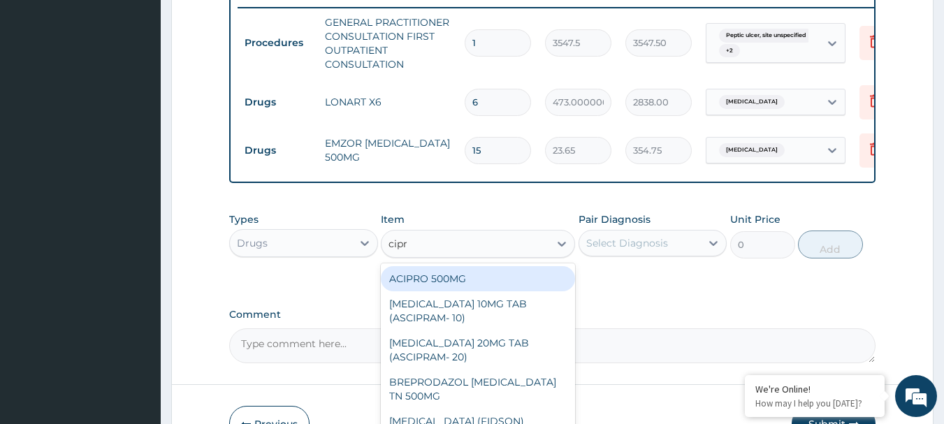
type input "cipro"
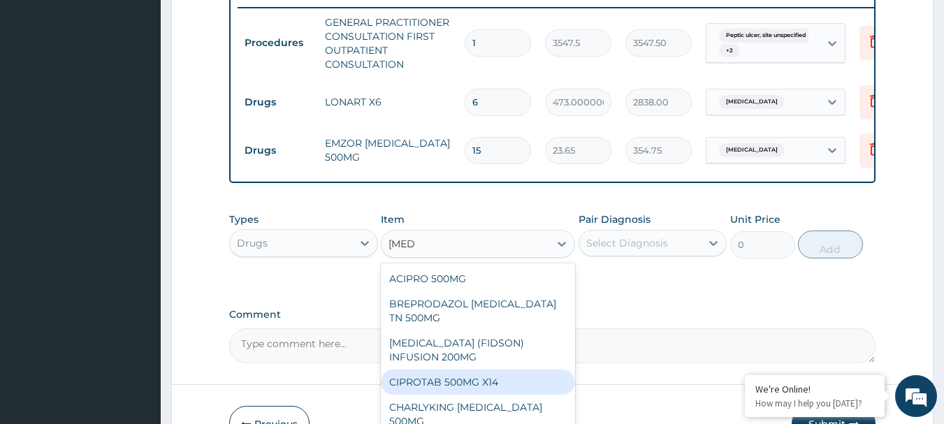
scroll to position [3, 0]
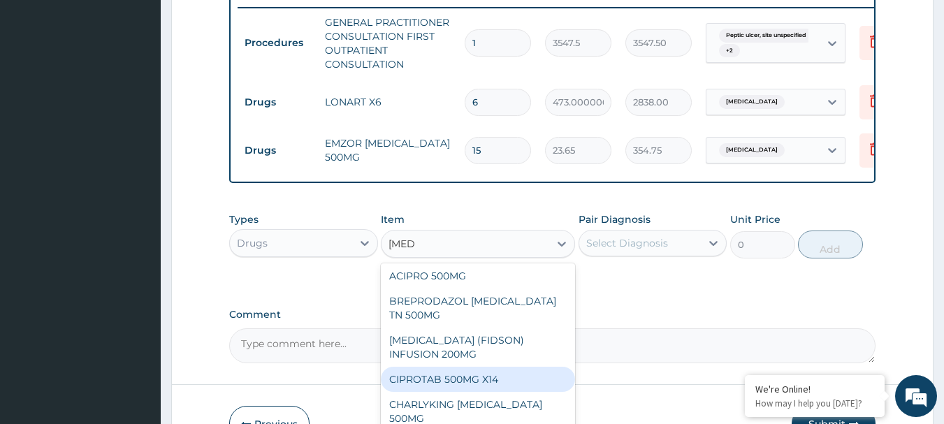
click at [500, 385] on div "CIPROTAB 500MG X14" at bounding box center [478, 379] width 194 height 25
type input "319.275"
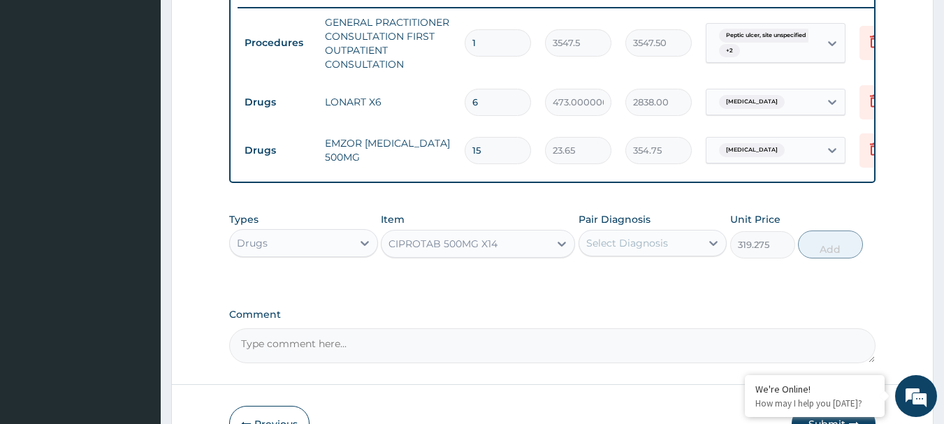
click at [619, 250] on div "Select Diagnosis" at bounding box center [628, 243] width 82 height 14
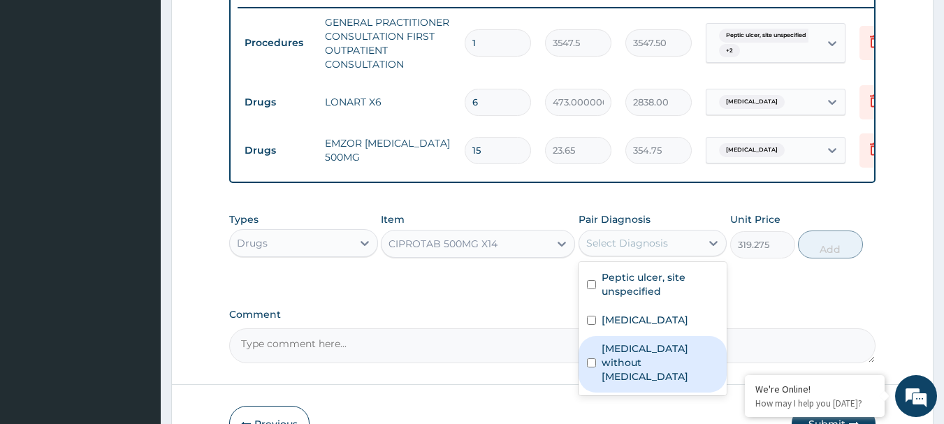
click at [626, 361] on label "Sepsis without septic shock" at bounding box center [660, 363] width 117 height 42
checkbox input "true"
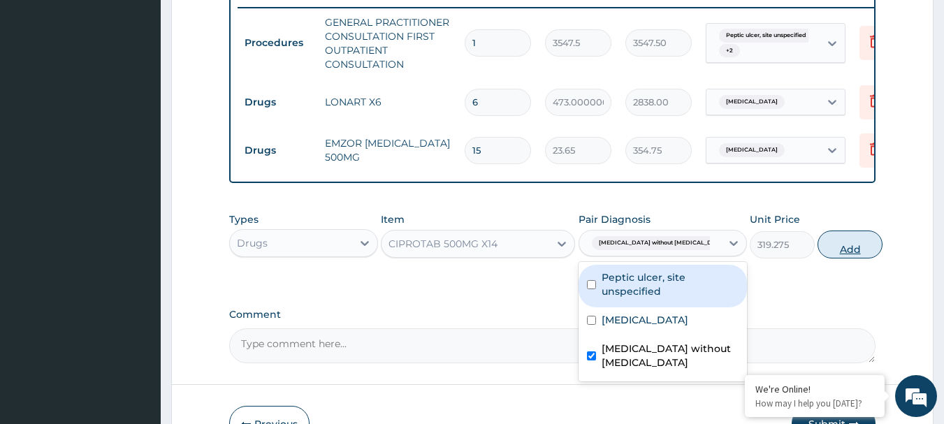
click at [829, 257] on button "Add" at bounding box center [850, 245] width 65 height 28
type input "0"
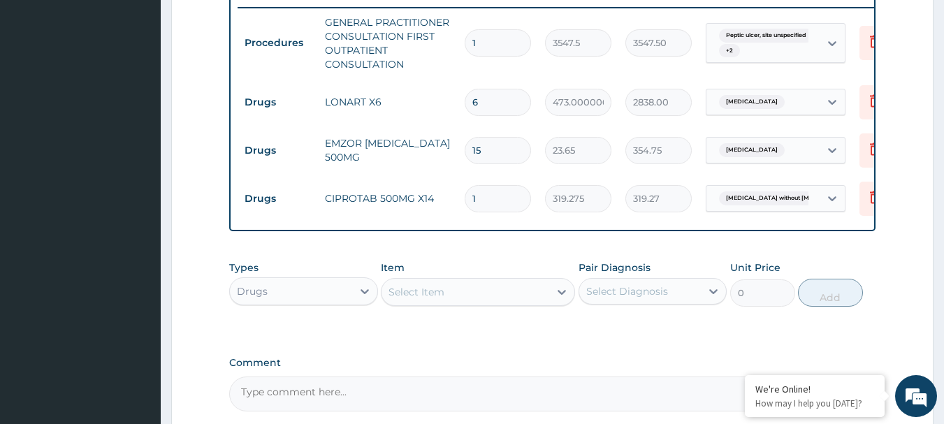
type input "10"
type input "3192.75"
type input "10"
click at [458, 303] on div "Select Item" at bounding box center [466, 292] width 168 height 22
click at [470, 306] on div "Select Item" at bounding box center [478, 292] width 194 height 28
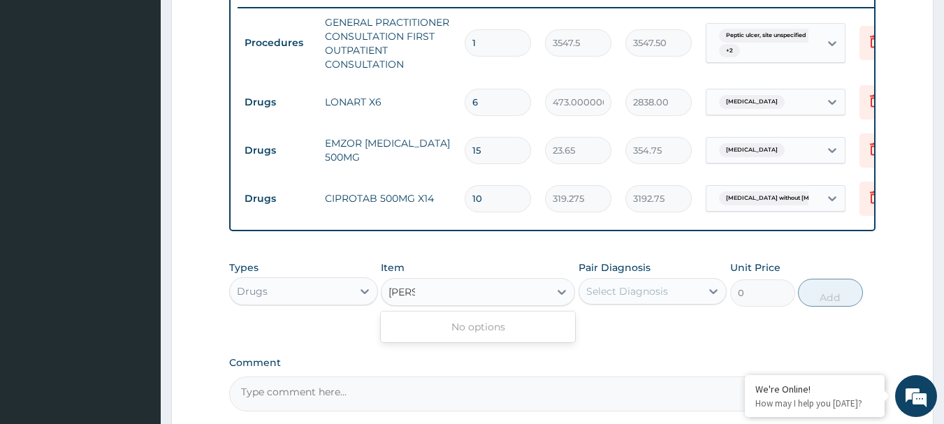
type input "flag"
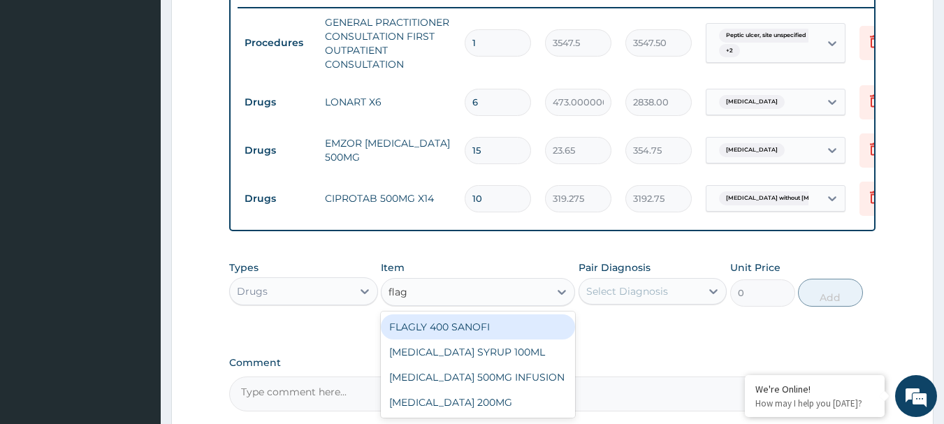
click at [468, 336] on div "FLAGLY 400 SANOFI" at bounding box center [478, 327] width 194 height 25
type input "70.95"
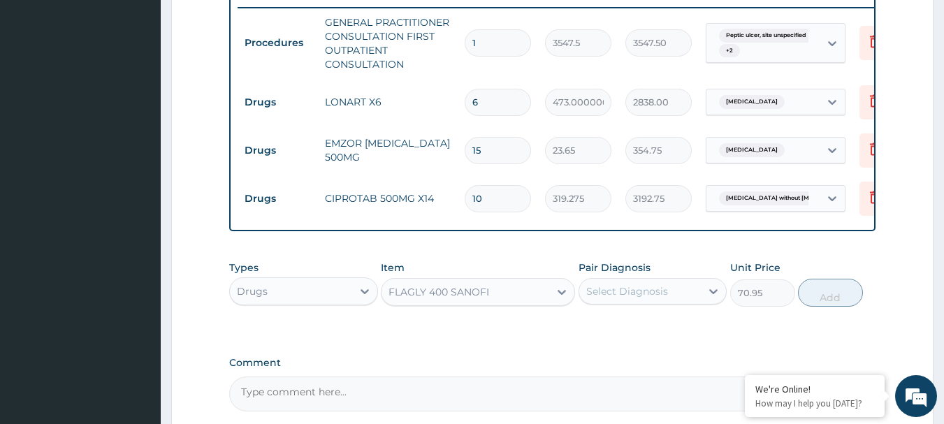
click at [653, 299] on div "Select Diagnosis" at bounding box center [628, 292] width 82 height 14
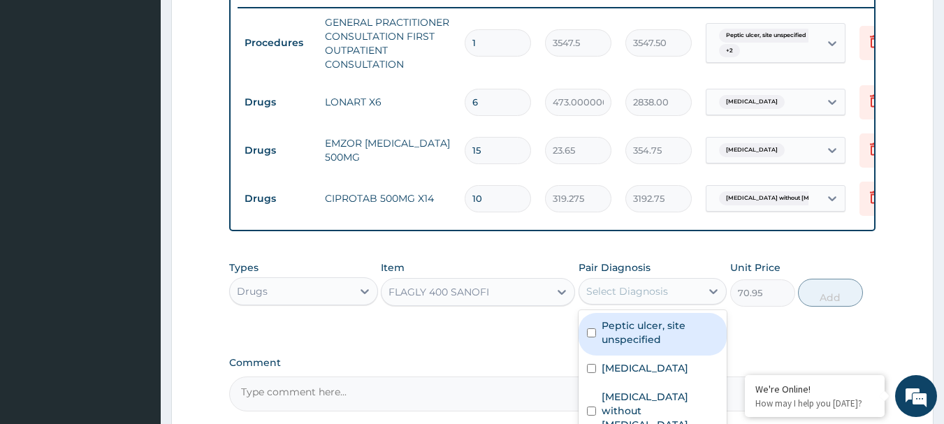
click at [663, 347] on label "Peptic ulcer, site unspecified" at bounding box center [660, 333] width 117 height 28
checkbox input "true"
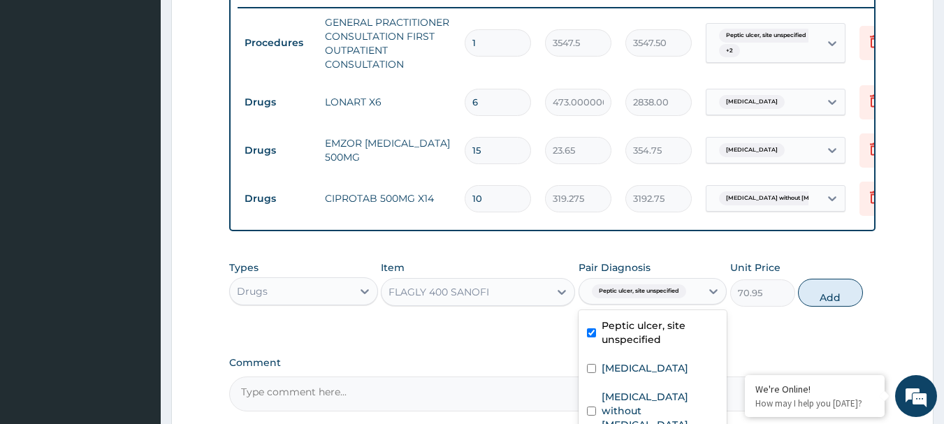
click at [865, 308] on div "Types Drugs Item FLAGLY 400 SANOFI Pair Diagnosis option Peptic ulcer, site uns…" at bounding box center [552, 284] width 647 height 60
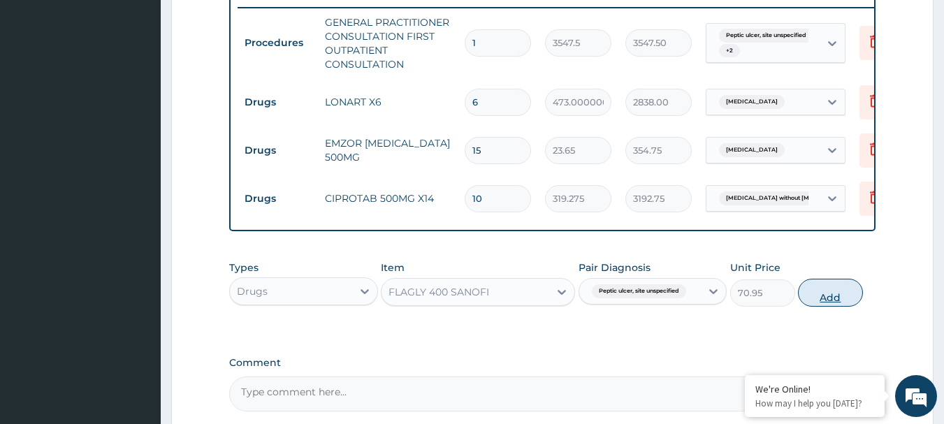
click at [840, 307] on button "Add" at bounding box center [830, 293] width 65 height 28
type input "0"
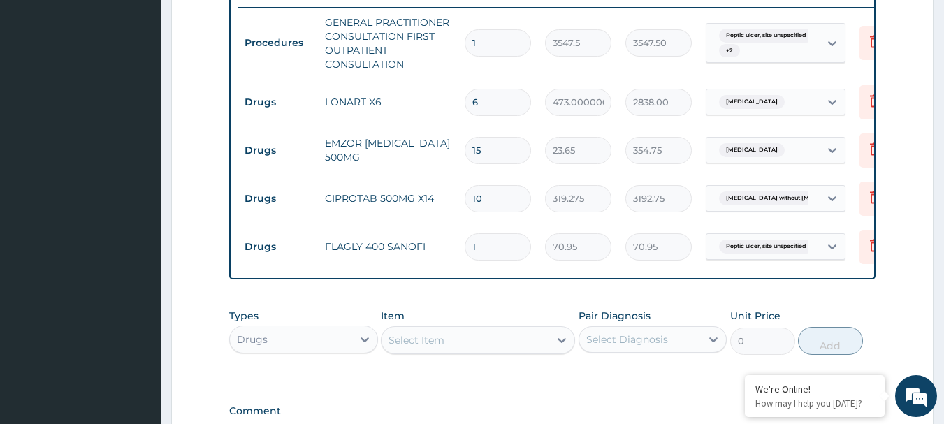
type input "0.00"
type input "2"
type input "141.90"
type input "20"
type input "1419.00"
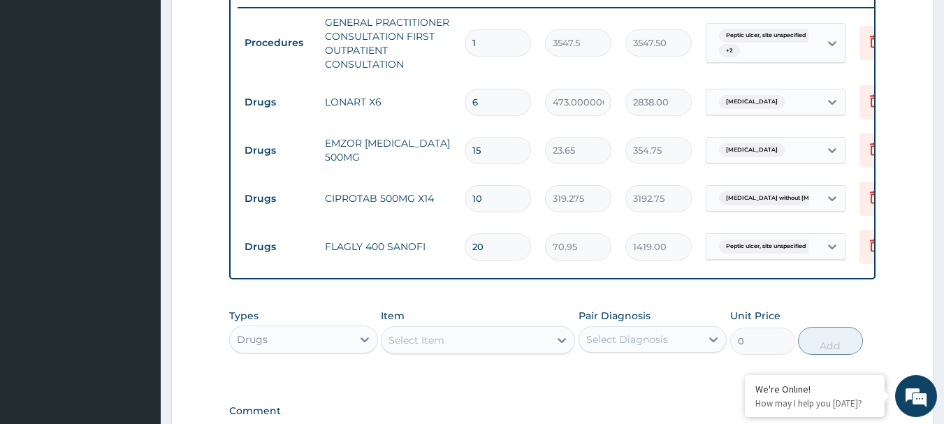
type input "20"
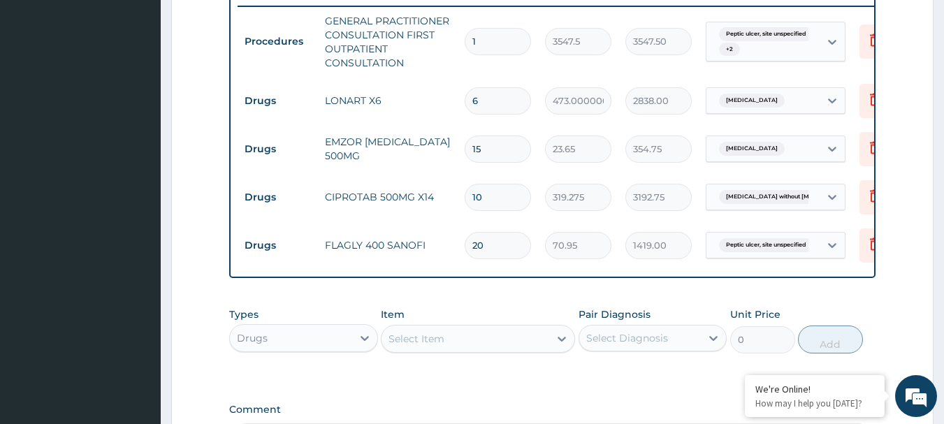
scroll to position [742, 0]
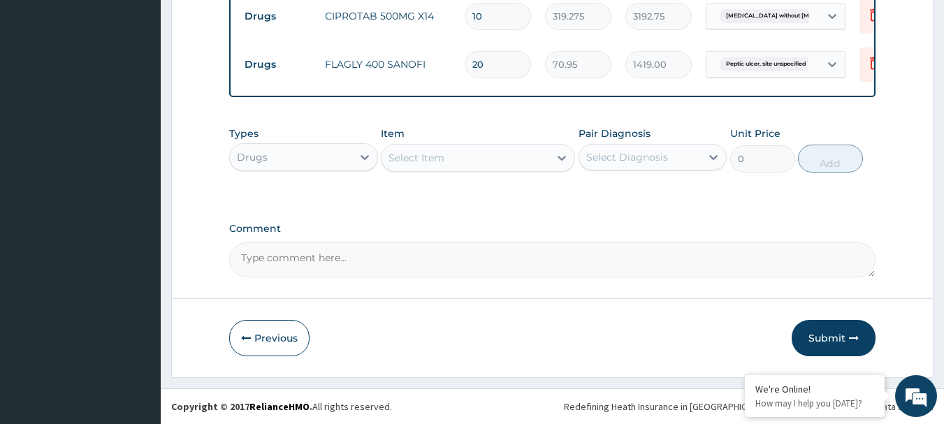
click at [443, 151] on div "Select Item" at bounding box center [417, 158] width 56 height 14
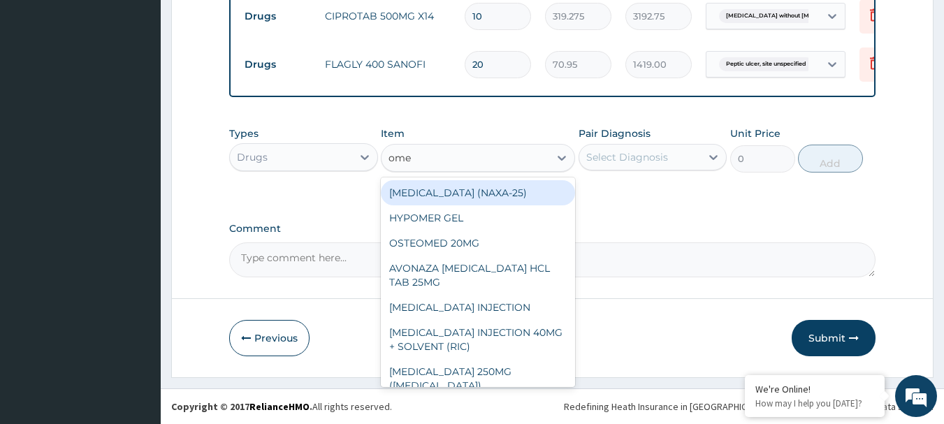
type input "omep"
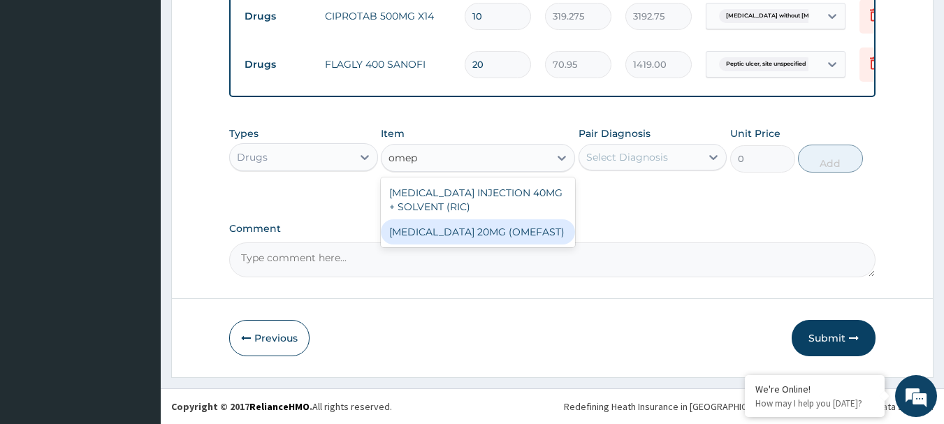
click at [459, 227] on div "OMEPRAZOLE 20MG (OMEFAST)" at bounding box center [478, 232] width 194 height 25
type input "82.77499999999999"
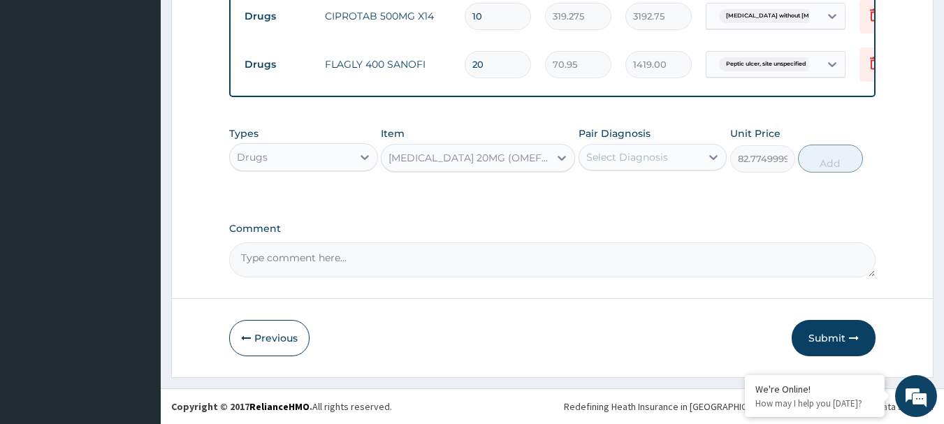
click at [618, 163] on div "Select Diagnosis" at bounding box center [628, 157] width 82 height 14
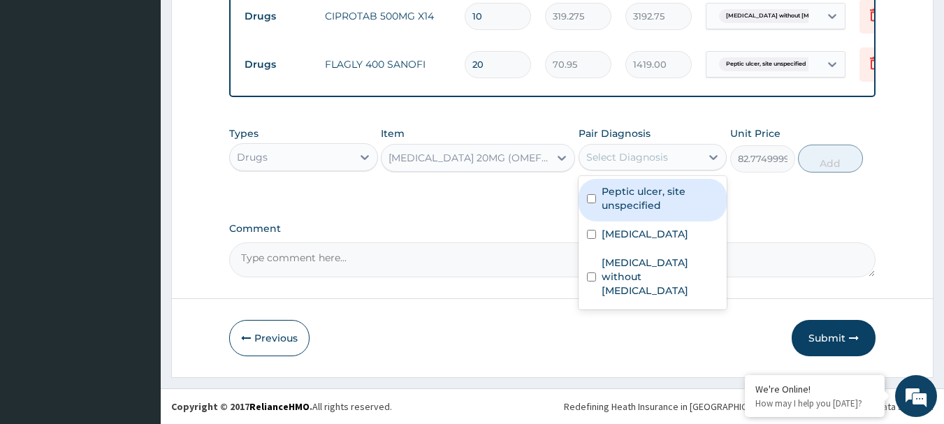
click at [623, 199] on label "Peptic ulcer, site unspecified" at bounding box center [660, 199] width 117 height 28
checkbox input "true"
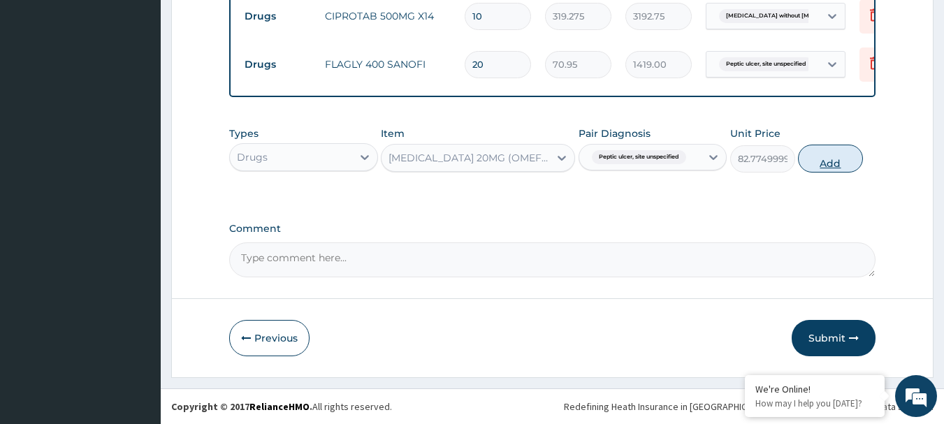
click at [822, 168] on button "Add" at bounding box center [830, 159] width 65 height 28
type input "0"
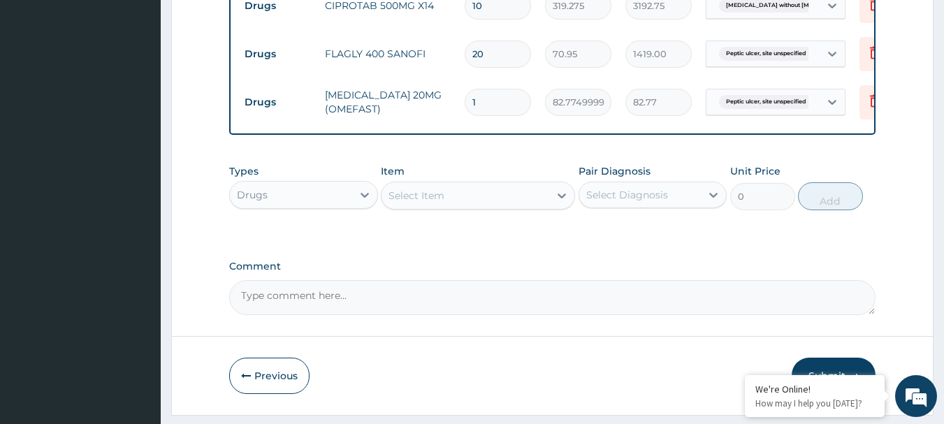
type input "14"
type input "1158.85"
type input "14"
click at [447, 207] on div "Select Item" at bounding box center [466, 196] width 168 height 22
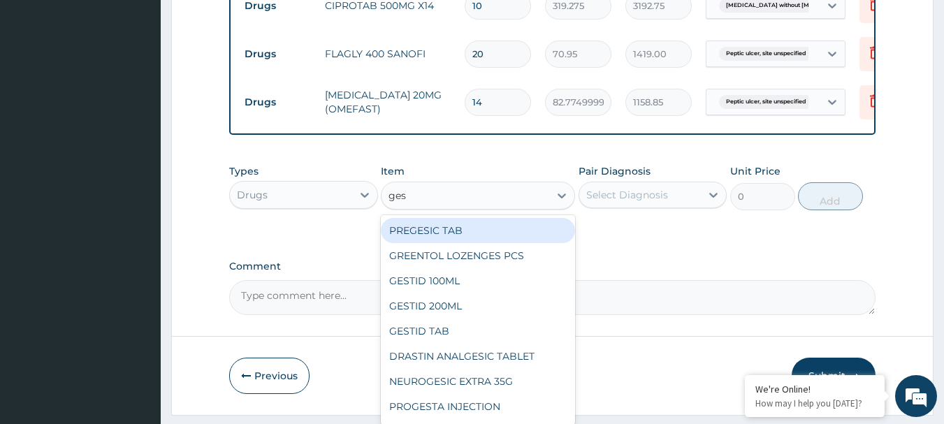
type input "gest"
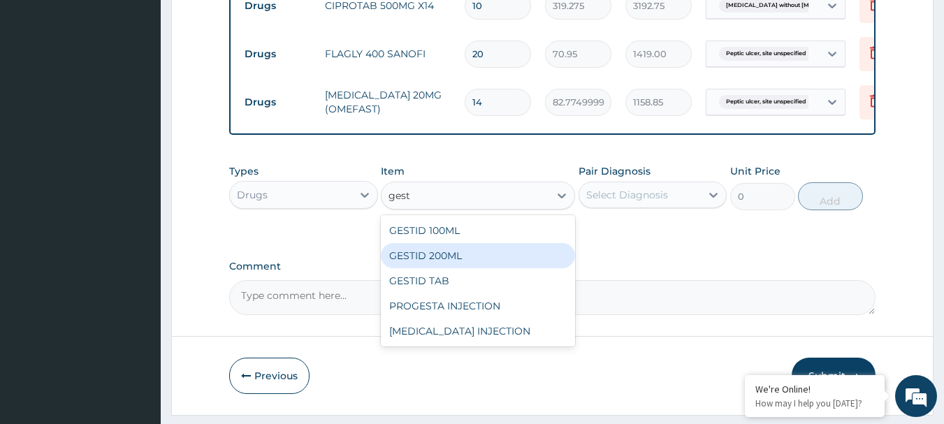
click at [452, 243] on div "GESTID 100ML" at bounding box center [478, 230] width 194 height 25
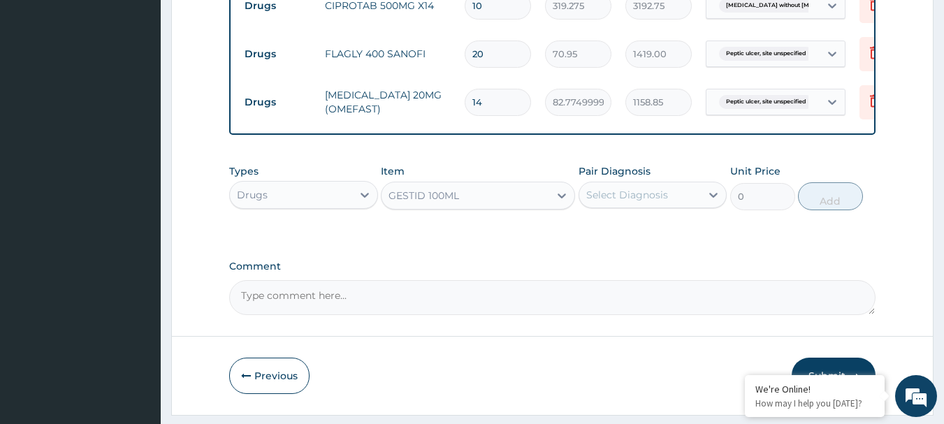
type input "827.7500000000001"
click at [639, 202] on div "Select Diagnosis" at bounding box center [628, 195] width 82 height 14
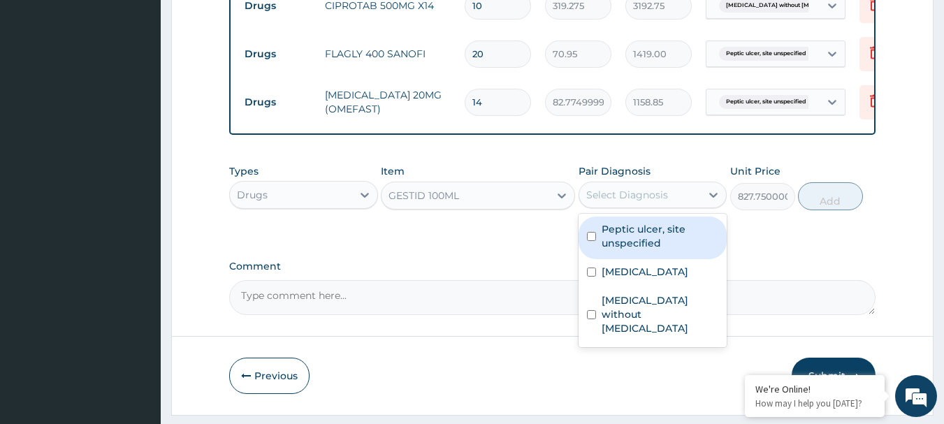
click at [643, 250] on label "Peptic ulcer, site unspecified" at bounding box center [660, 236] width 117 height 28
checkbox input "true"
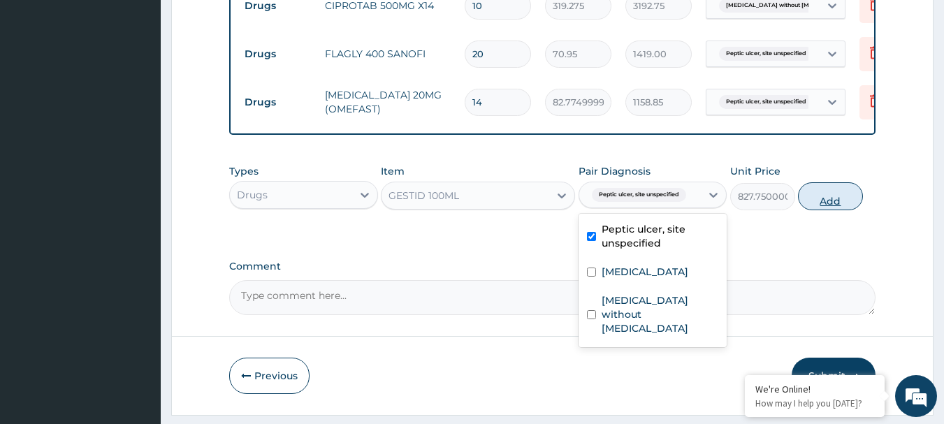
click at [835, 210] on button "Add" at bounding box center [830, 196] width 65 height 28
type input "0"
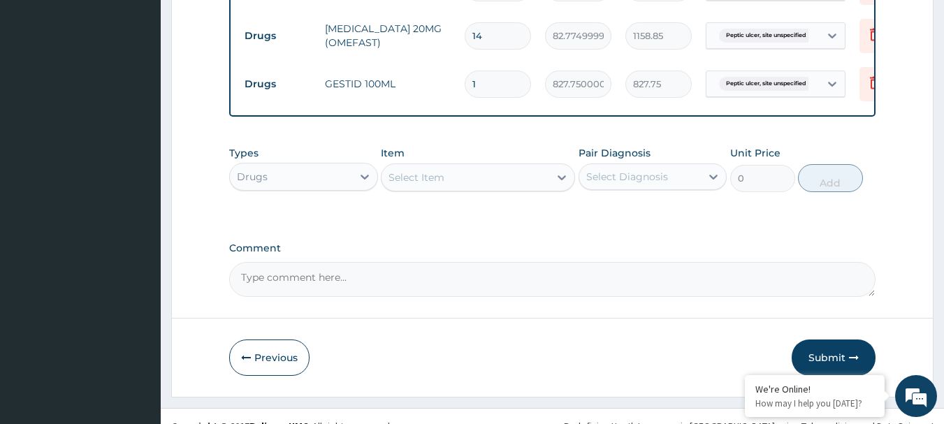
scroll to position [839, 0]
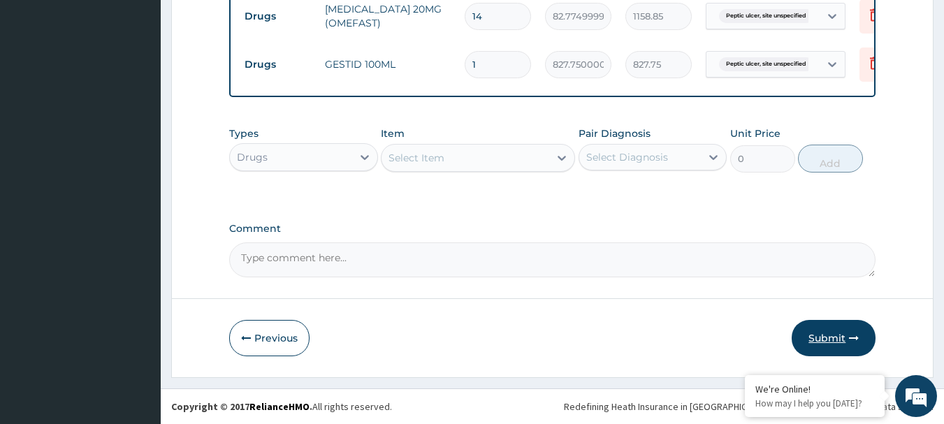
click at [847, 333] on button "Submit" at bounding box center [834, 338] width 84 height 36
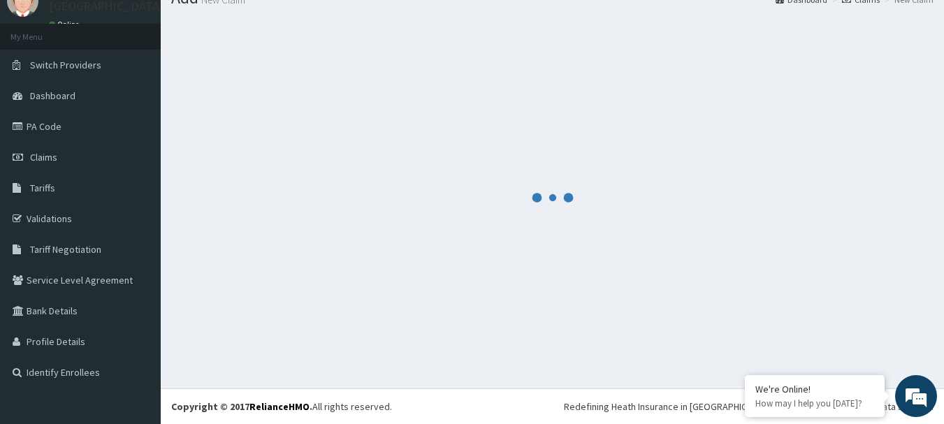
scroll to position [57, 0]
